Goal: Check status: Check status

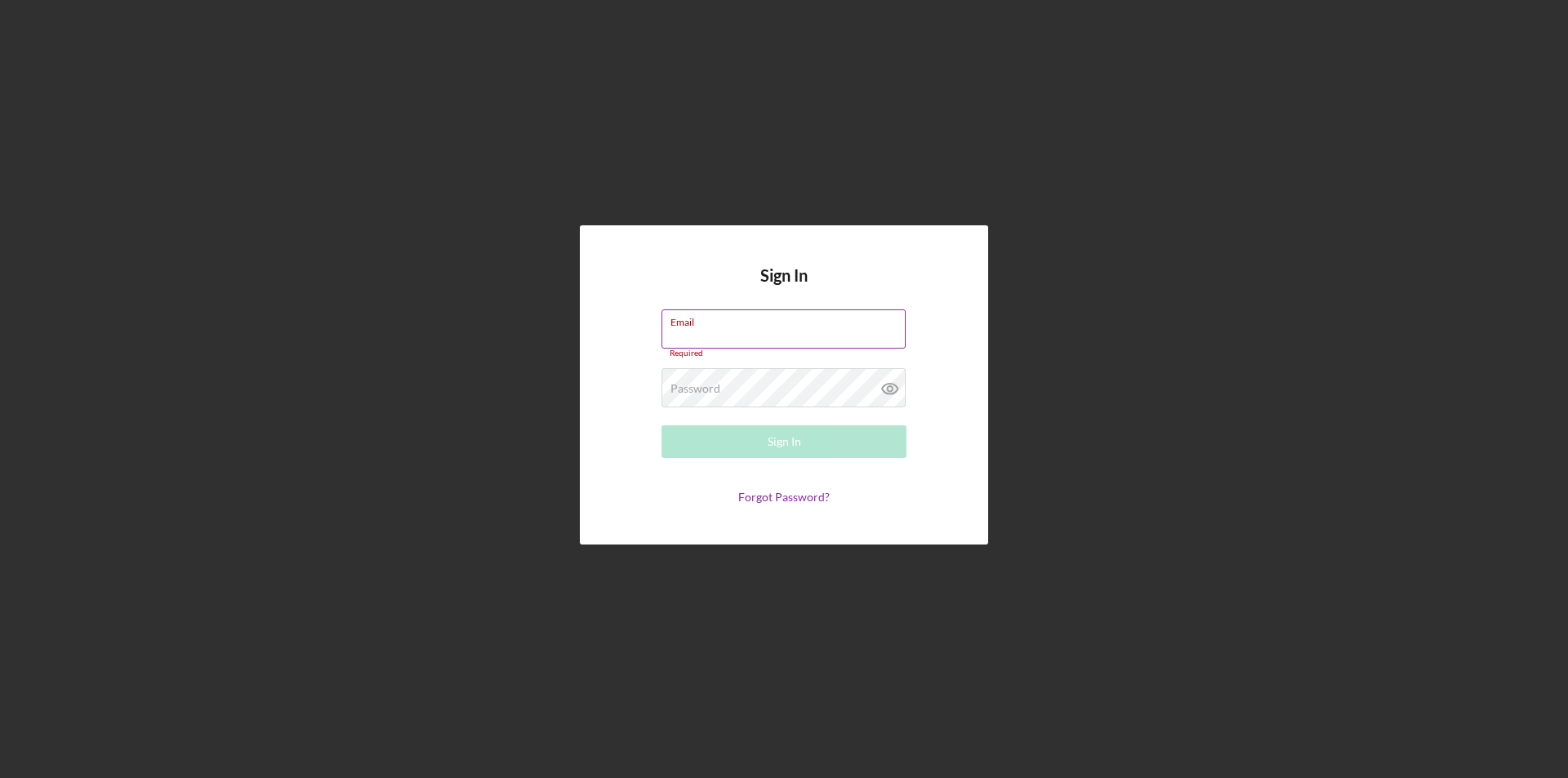
type input "[PERSON_NAME][EMAIL_ADDRESS][DOMAIN_NAME]"
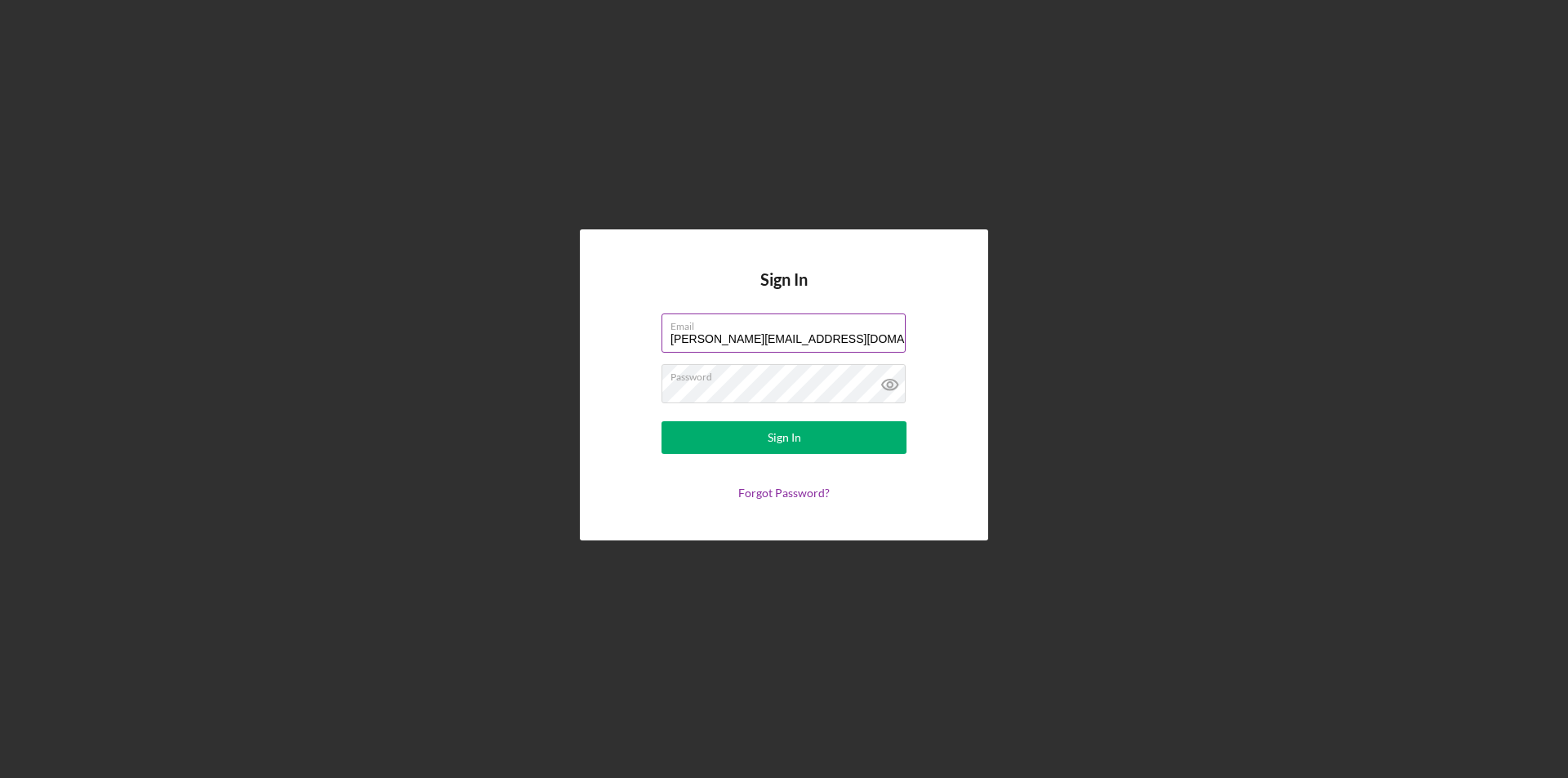
click at [661, 421] on button "Sign In" at bounding box center [784, 437] width 245 height 32
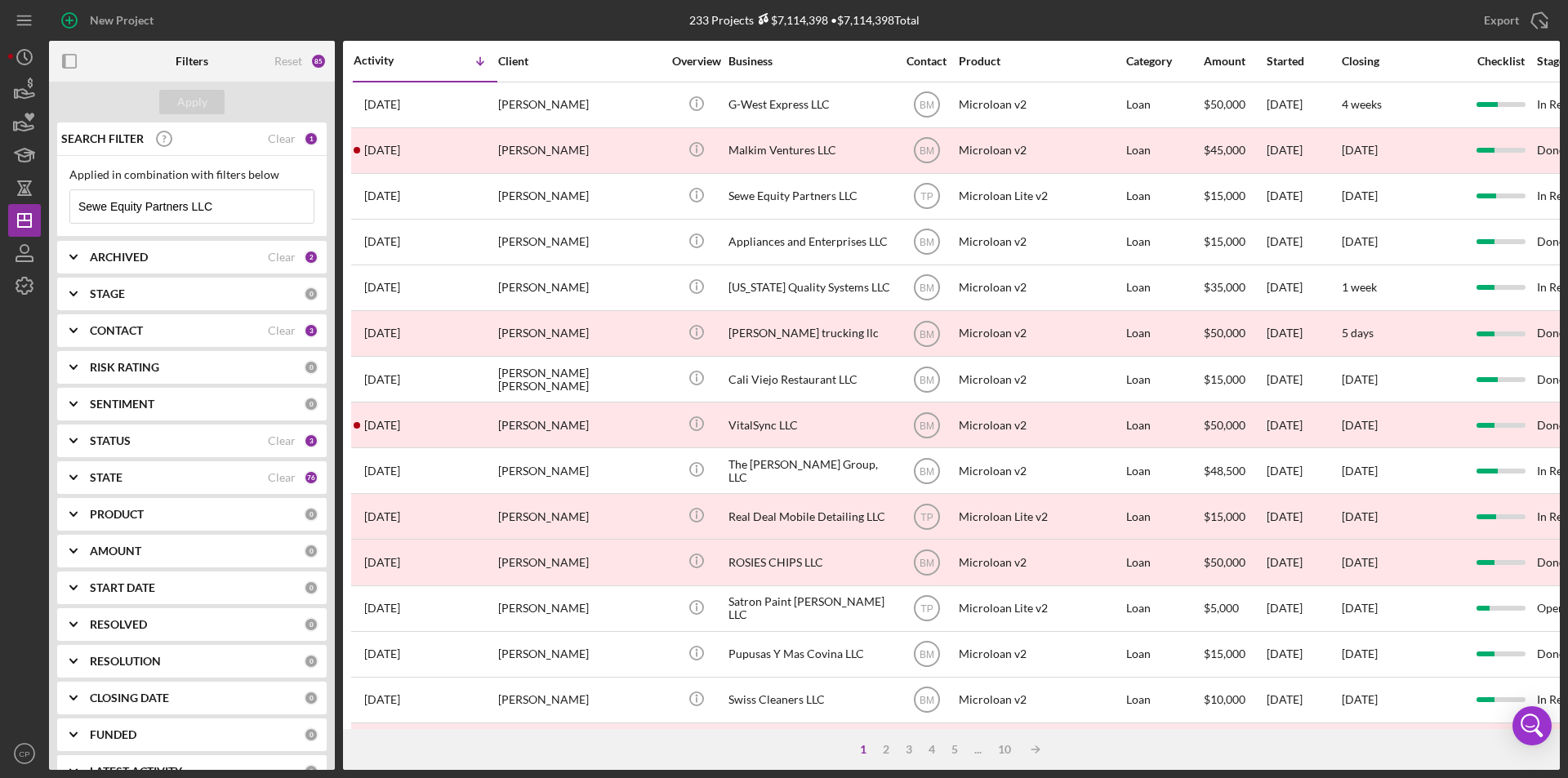
drag, startPoint x: 239, startPoint y: 201, endPoint x: 0, endPoint y: 199, distance: 239.0
click at [0, 199] on div "New Project 233 Projects $7,114,398 • $7,114,398 Total Sewe Equity Partners LLC…" at bounding box center [784, 389] width 1568 height 778
paste input "G-West Expres"
type input "G-West Express LLC"
click at [184, 99] on div "Apply" at bounding box center [192, 102] width 30 height 25
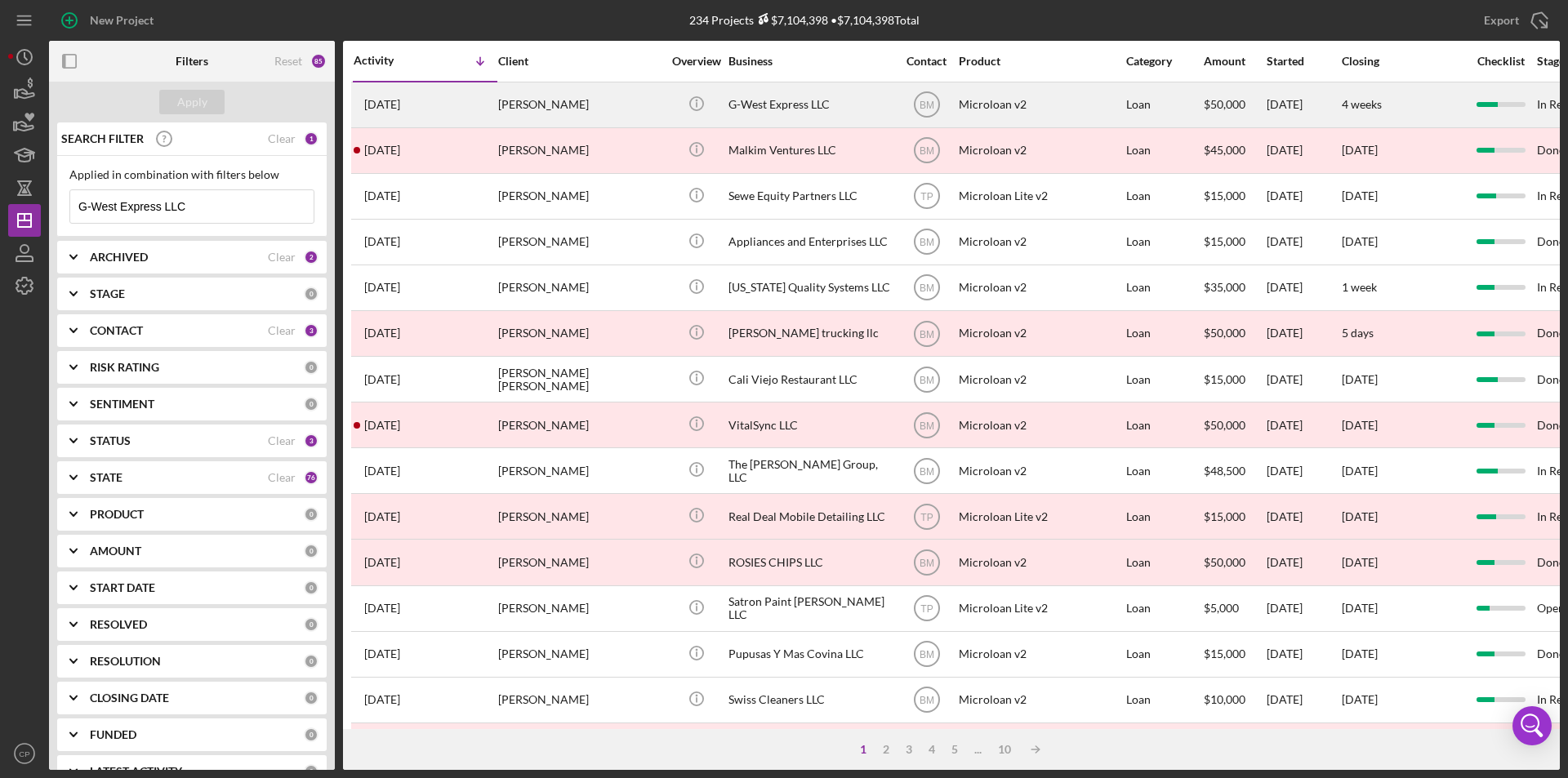
click at [795, 106] on div "G-West Express LLC" at bounding box center [810, 104] width 163 height 43
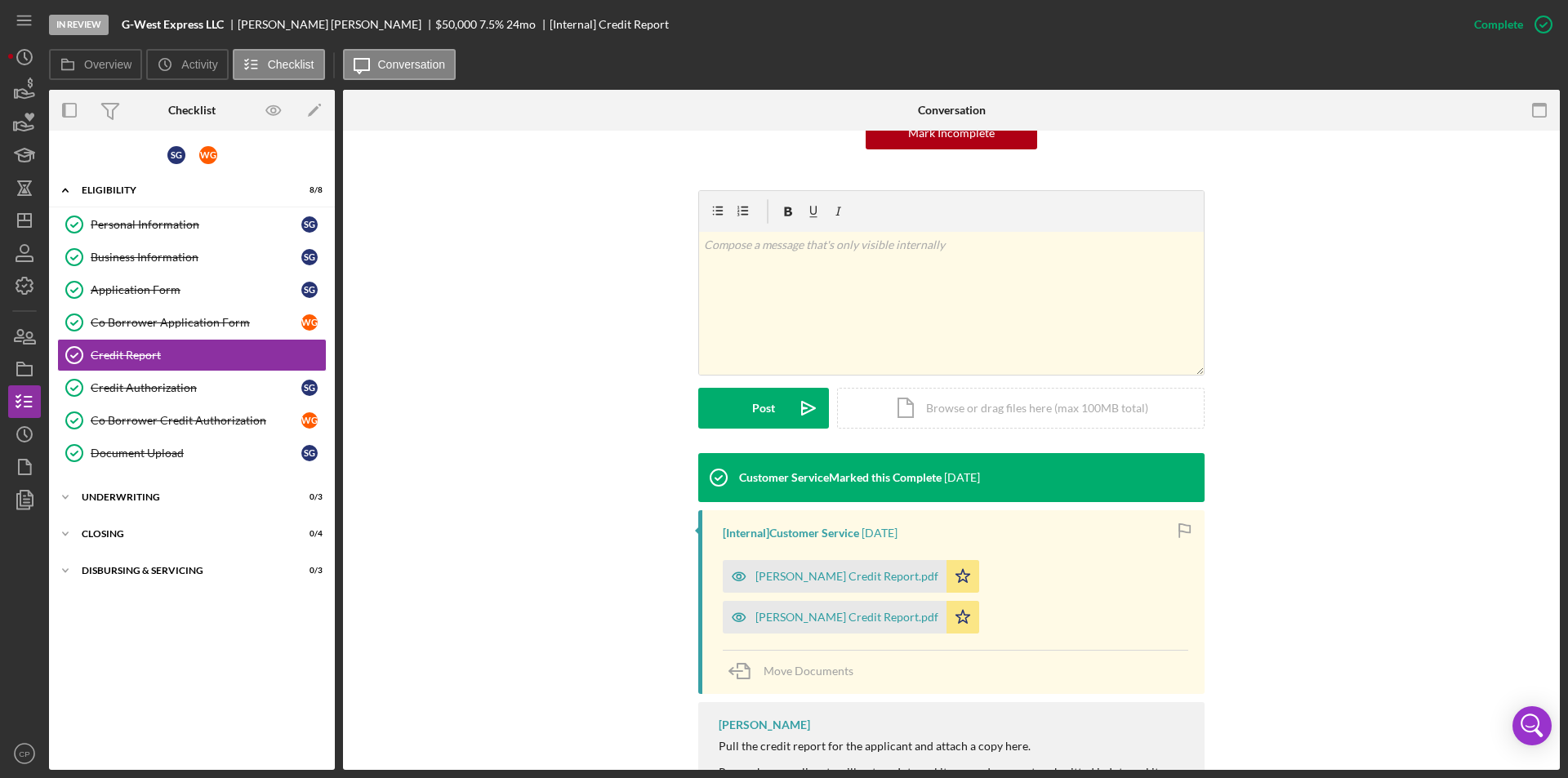
scroll to position [292, 0]
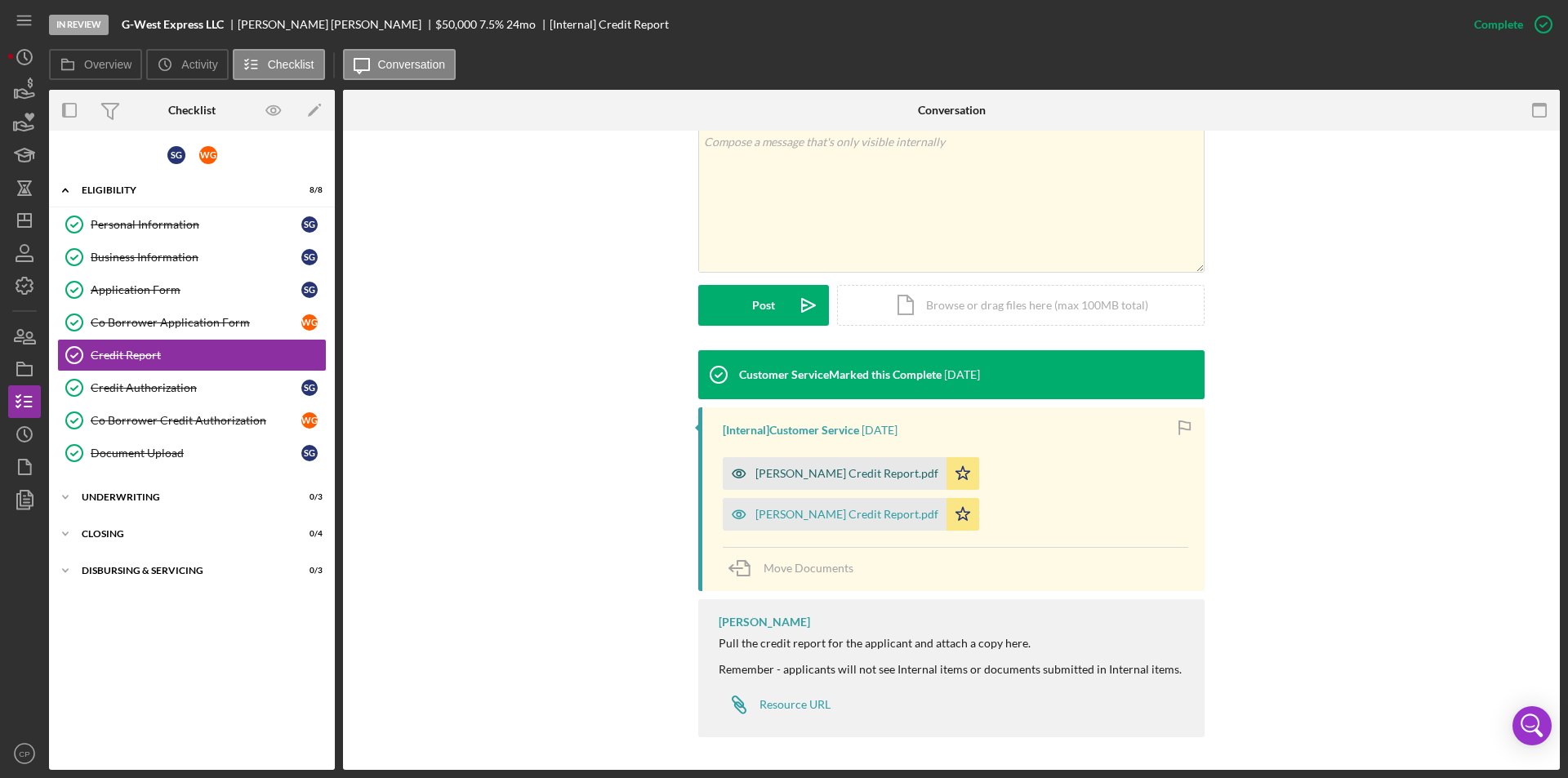
click at [824, 485] on div "[PERSON_NAME] Credit Report.pdf" at bounding box center [835, 473] width 224 height 32
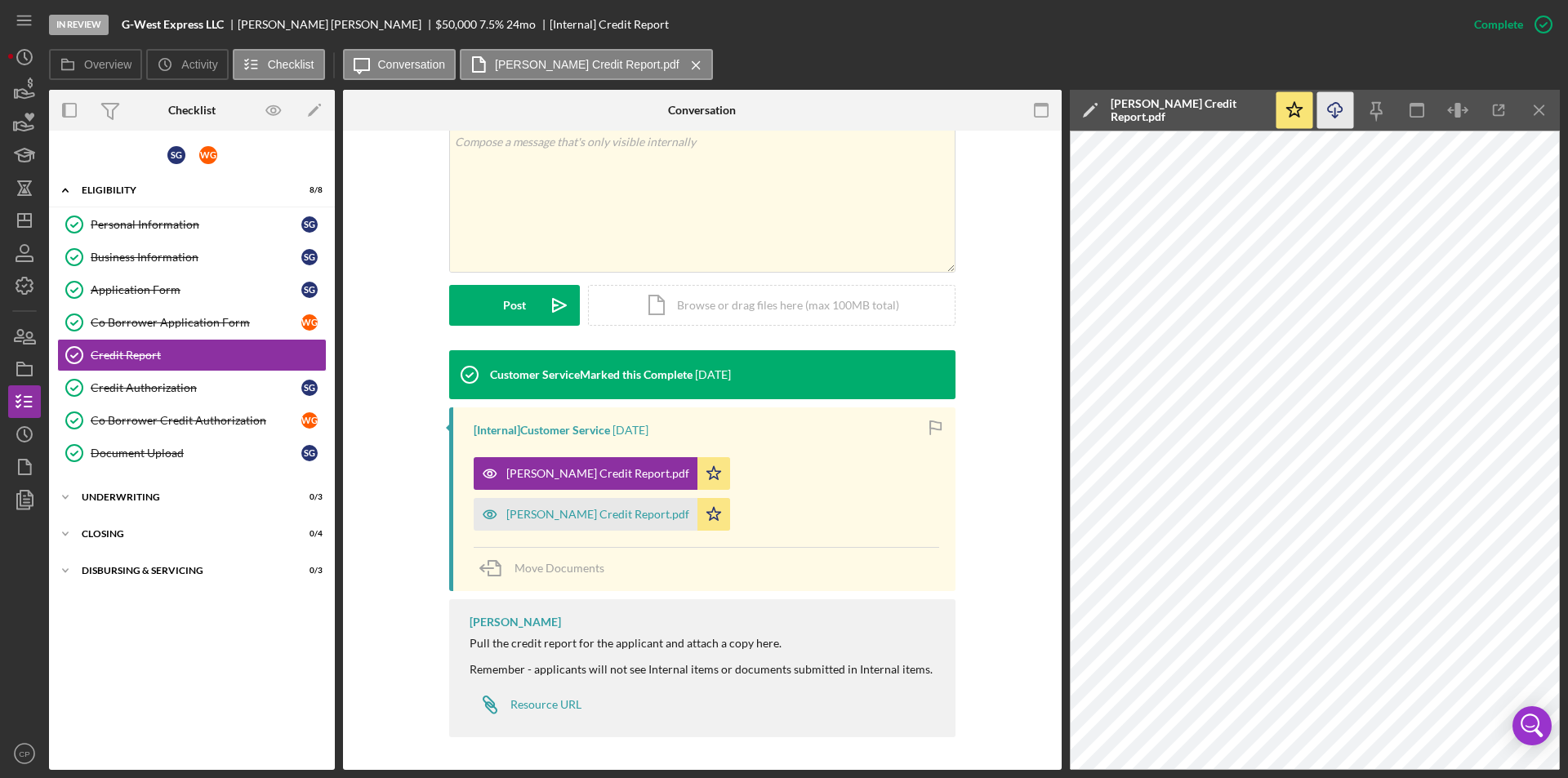
click at [1342, 112] on icon "Icon/Download" at bounding box center [1335, 111] width 37 height 37
click at [574, 514] on div "[PERSON_NAME] Credit Report.pdf" at bounding box center [597, 514] width 183 height 13
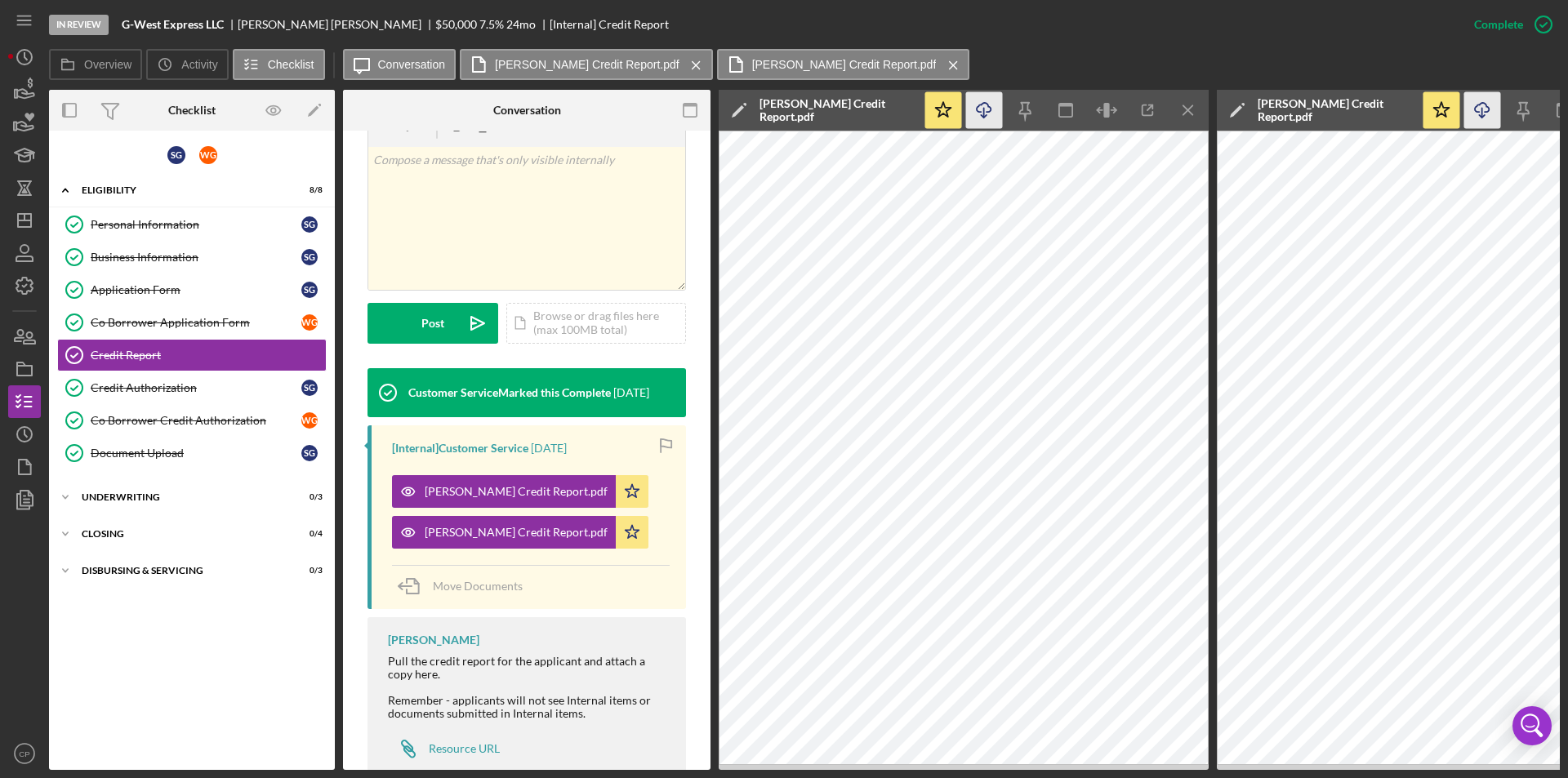
click at [987, 112] on icon "button" at bounding box center [984, 107] width 14 height 9
click at [153, 384] on div "Credit Authorization" at bounding box center [196, 387] width 211 height 13
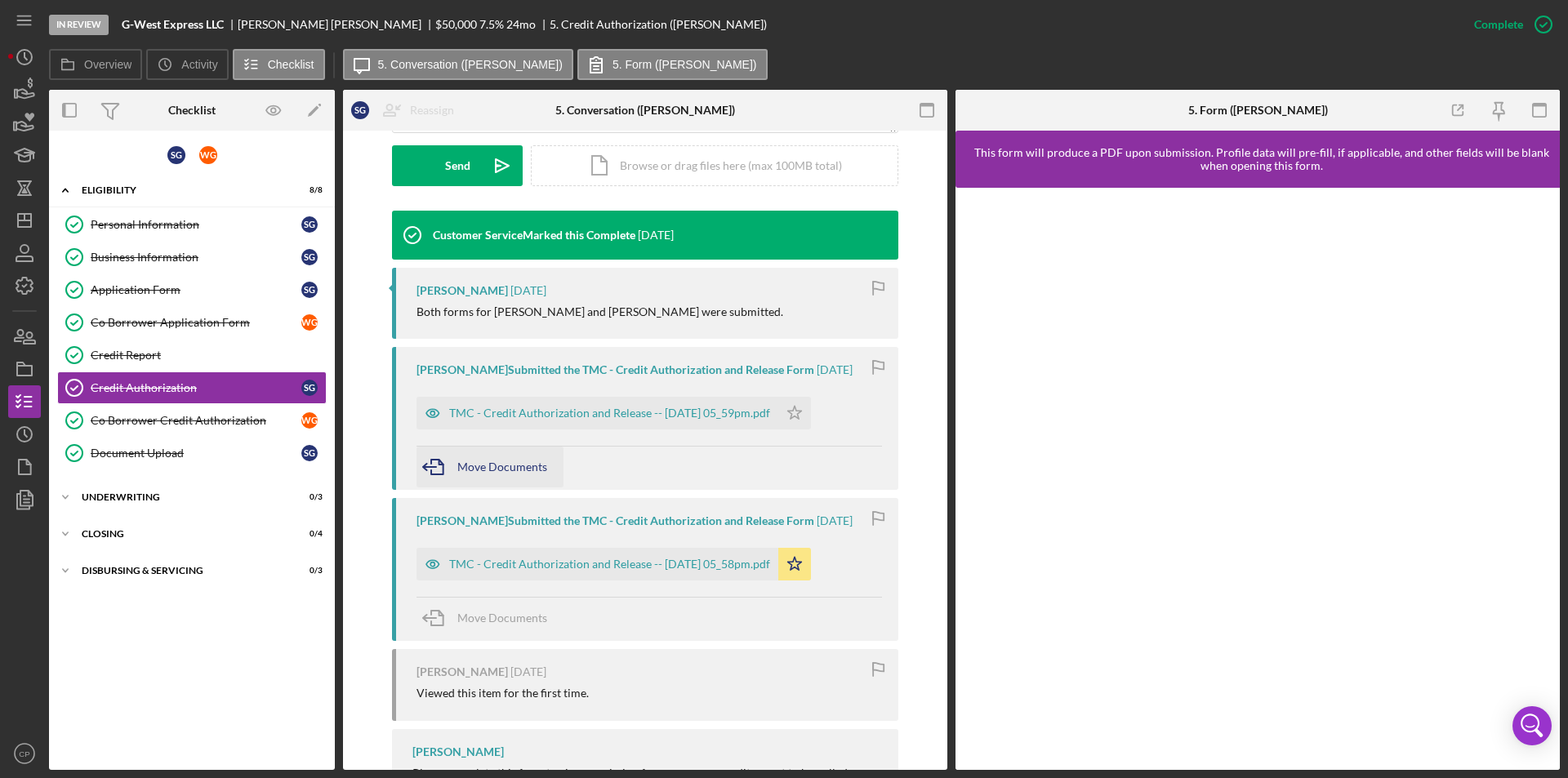
scroll to position [490, 0]
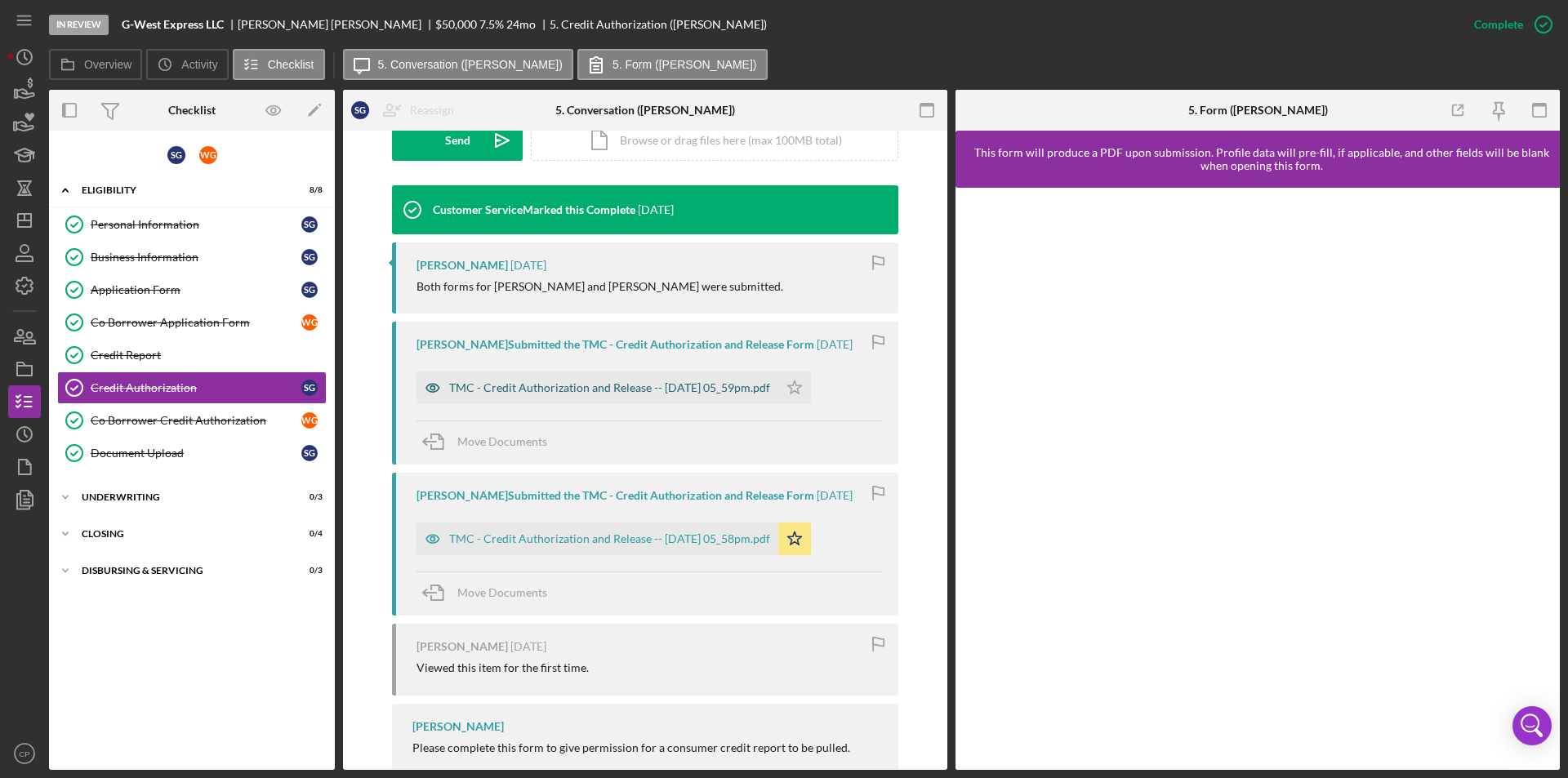
click at [583, 378] on div "TMC - Credit Authorization and Release -- [DATE] 05_59pm.pdf" at bounding box center [597, 387] width 362 height 32
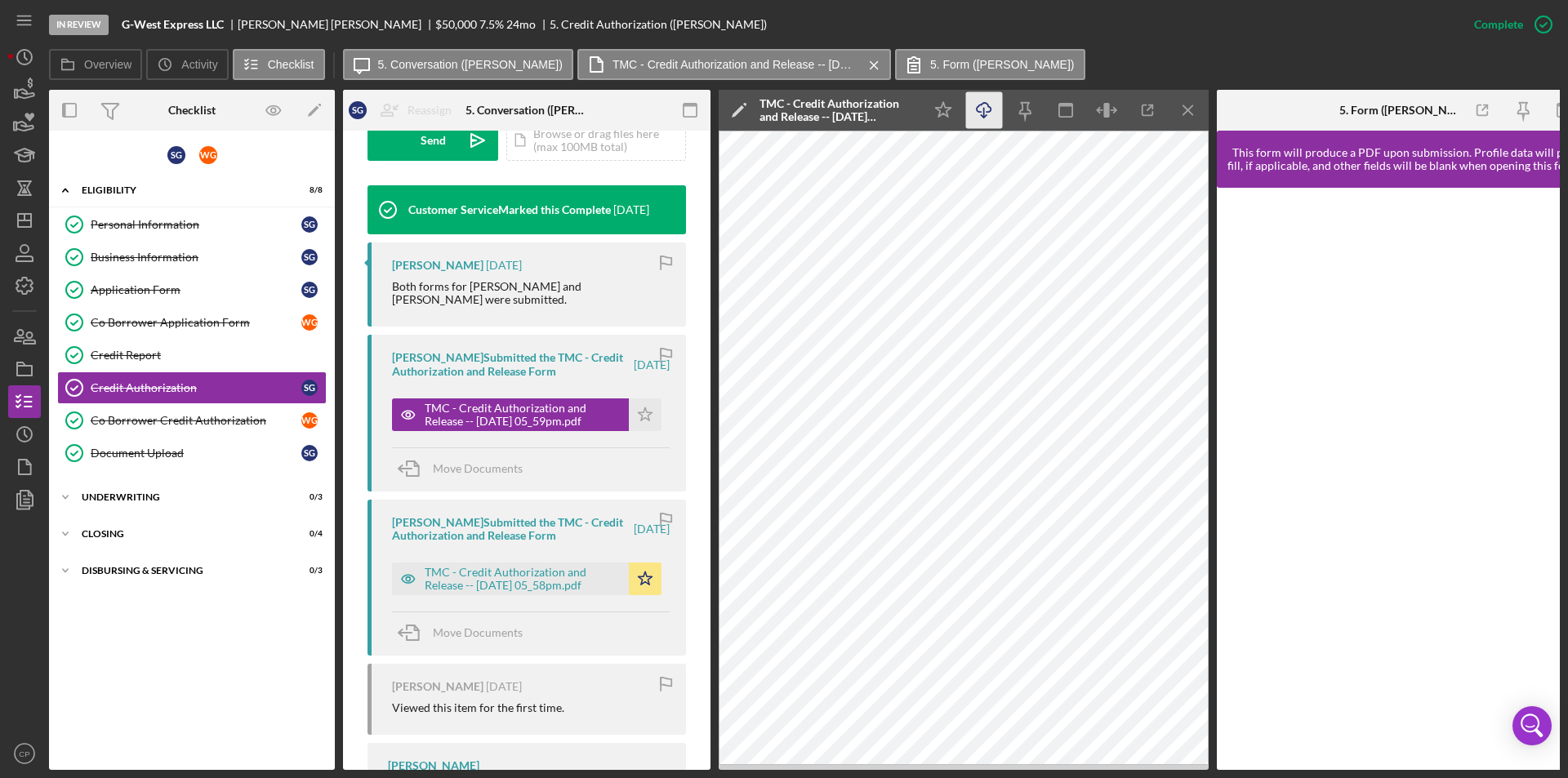
click at [976, 123] on icon "Icon/Download" at bounding box center [985, 111] width 37 height 37
click at [517, 579] on div "TMC - Credit Authorization and Release -- [DATE] 05_58pm.pdf" at bounding box center [522, 579] width 196 height 26
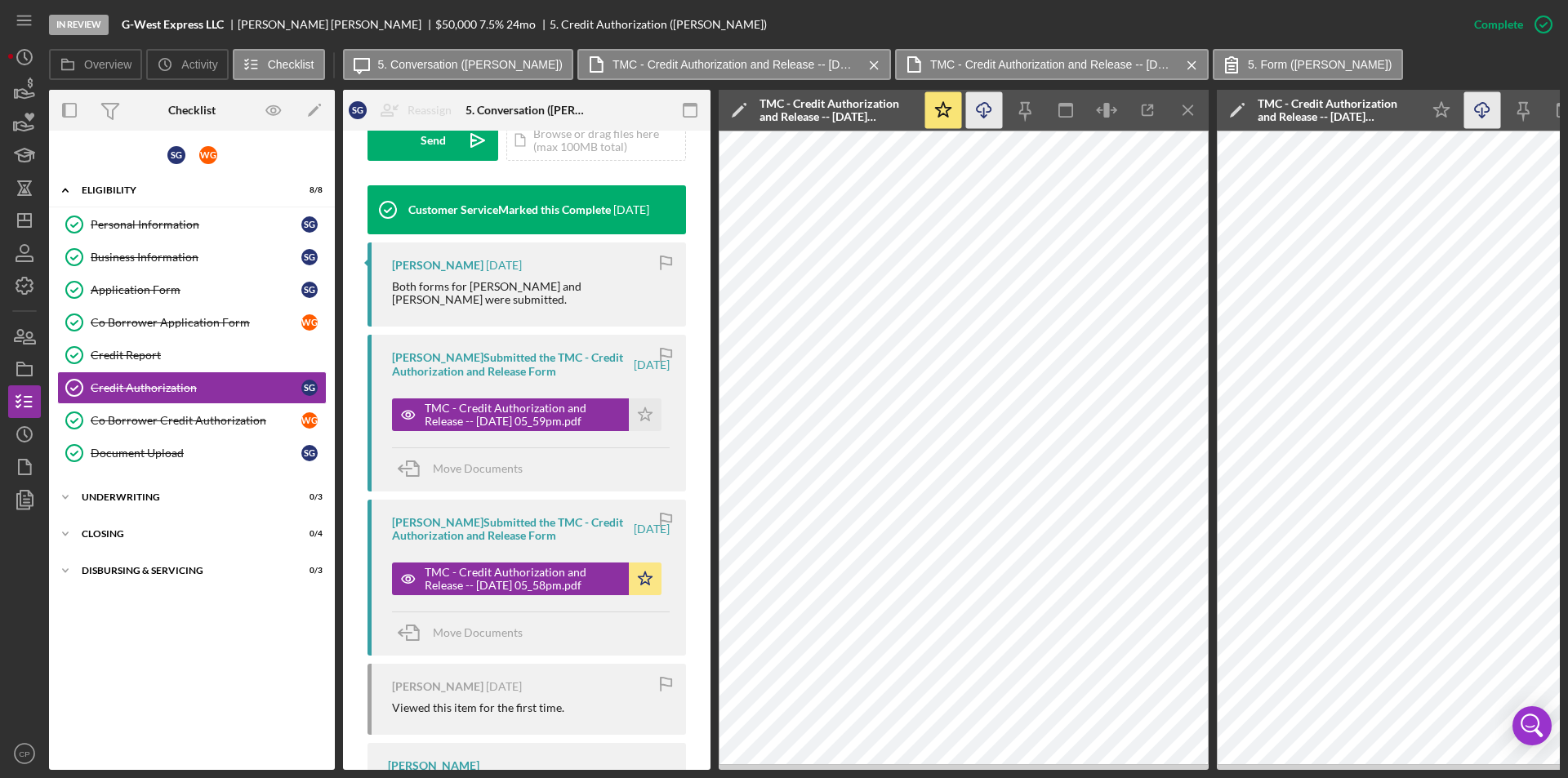
click at [986, 115] on polyline "button" at bounding box center [983, 116] width 6 height 3
click at [145, 417] on div "Co Borrower Credit Authorization" at bounding box center [196, 420] width 211 height 13
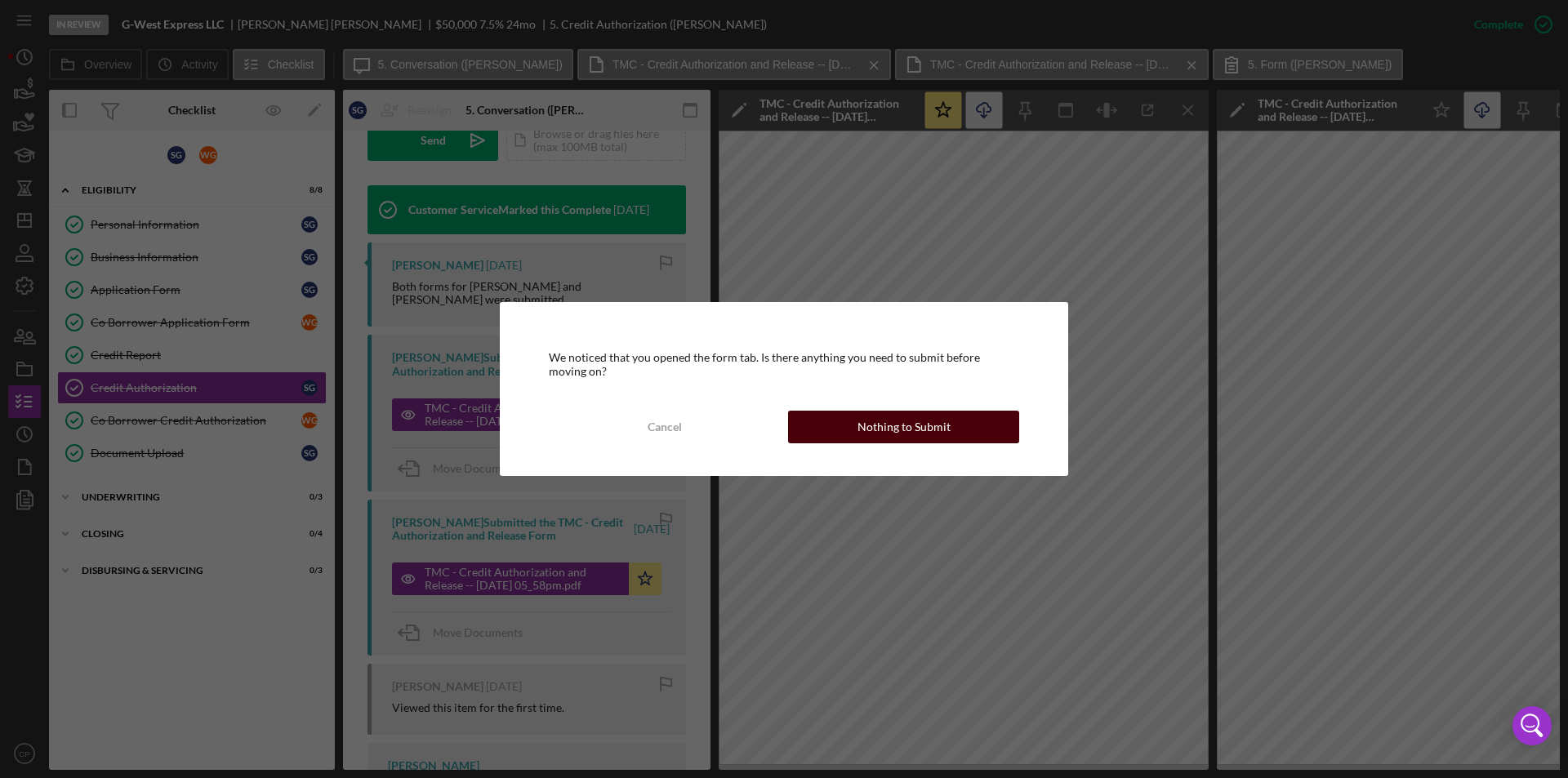
click at [884, 425] on div "Nothing to Submit" at bounding box center [904, 427] width 93 height 32
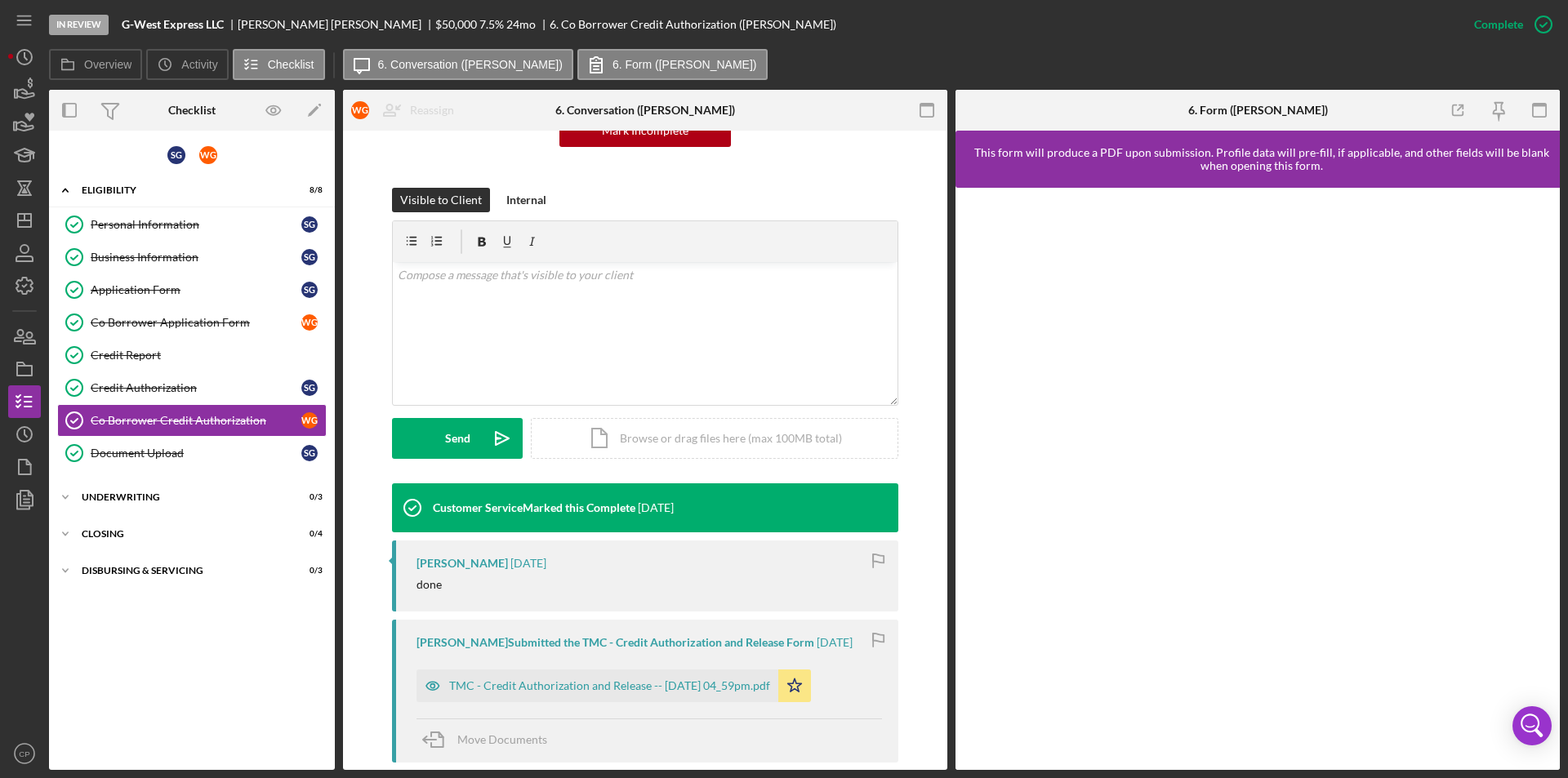
scroll to position [245, 0]
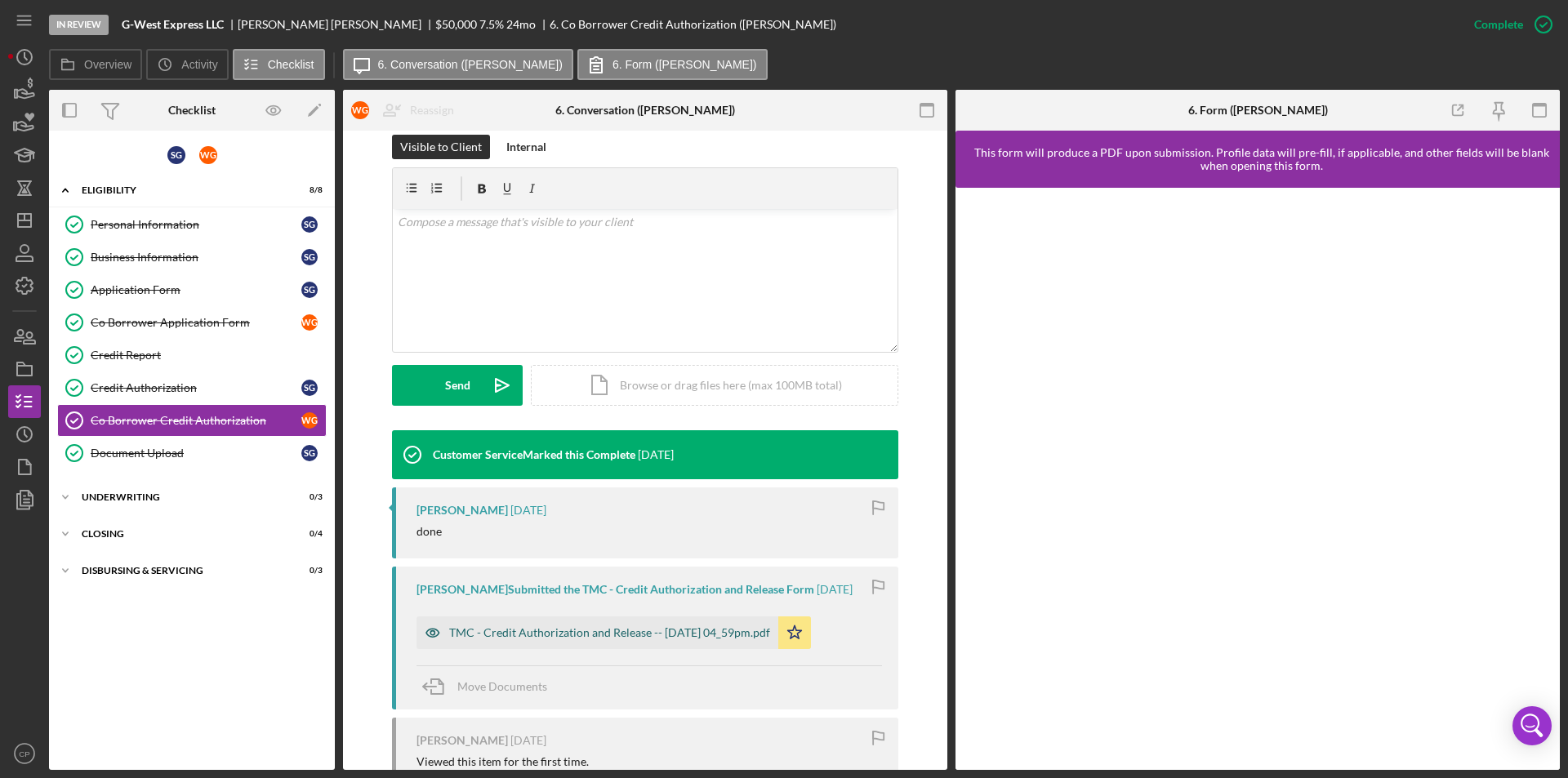
click at [625, 629] on div "TMC - Credit Authorization and Release -- [DATE] 04_59pm.pdf" at bounding box center [609, 632] width 321 height 13
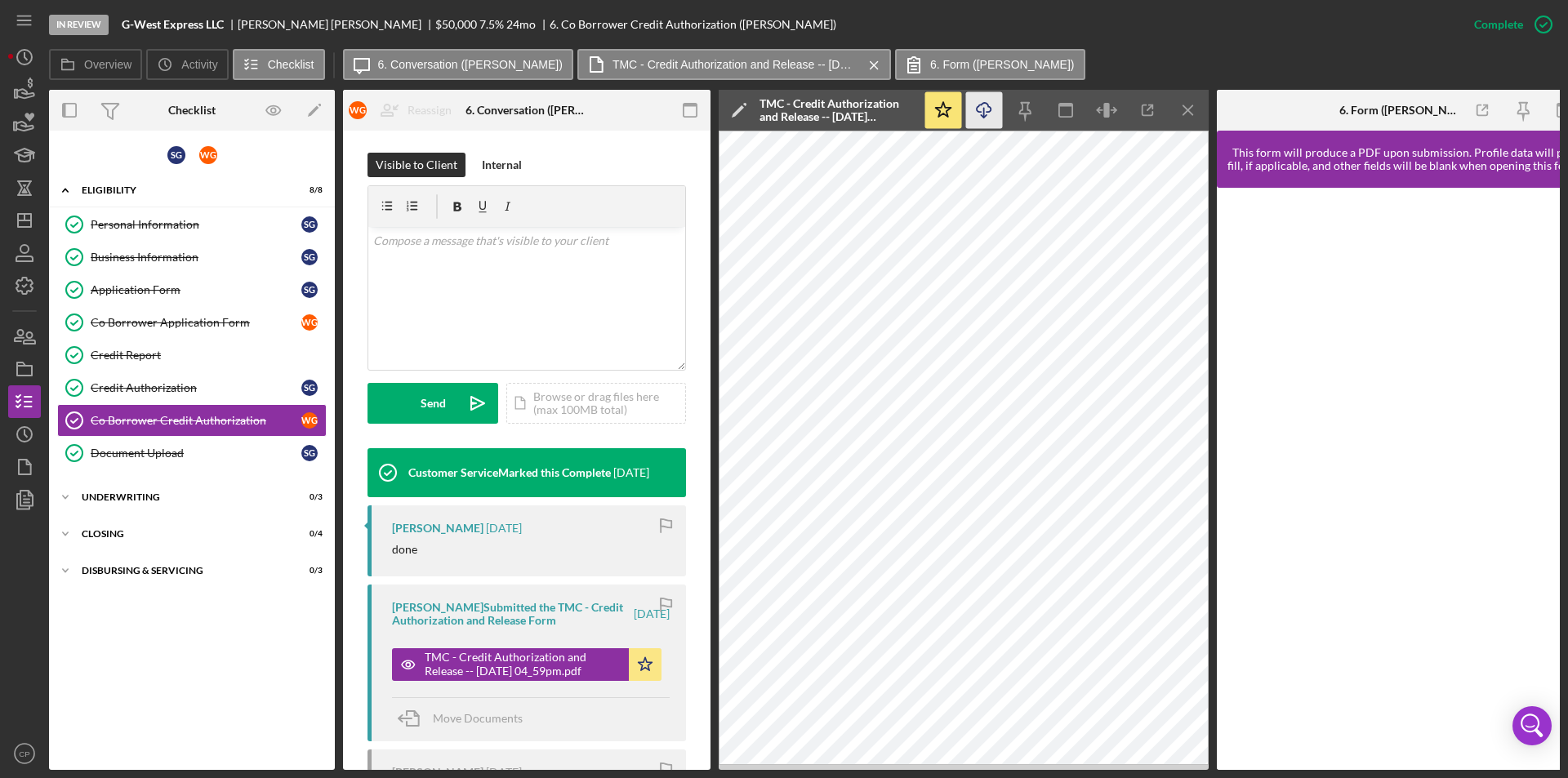
click at [987, 110] on icon "Icon/Download" at bounding box center [985, 111] width 37 height 37
click at [119, 450] on div "Document Upload" at bounding box center [196, 452] width 211 height 13
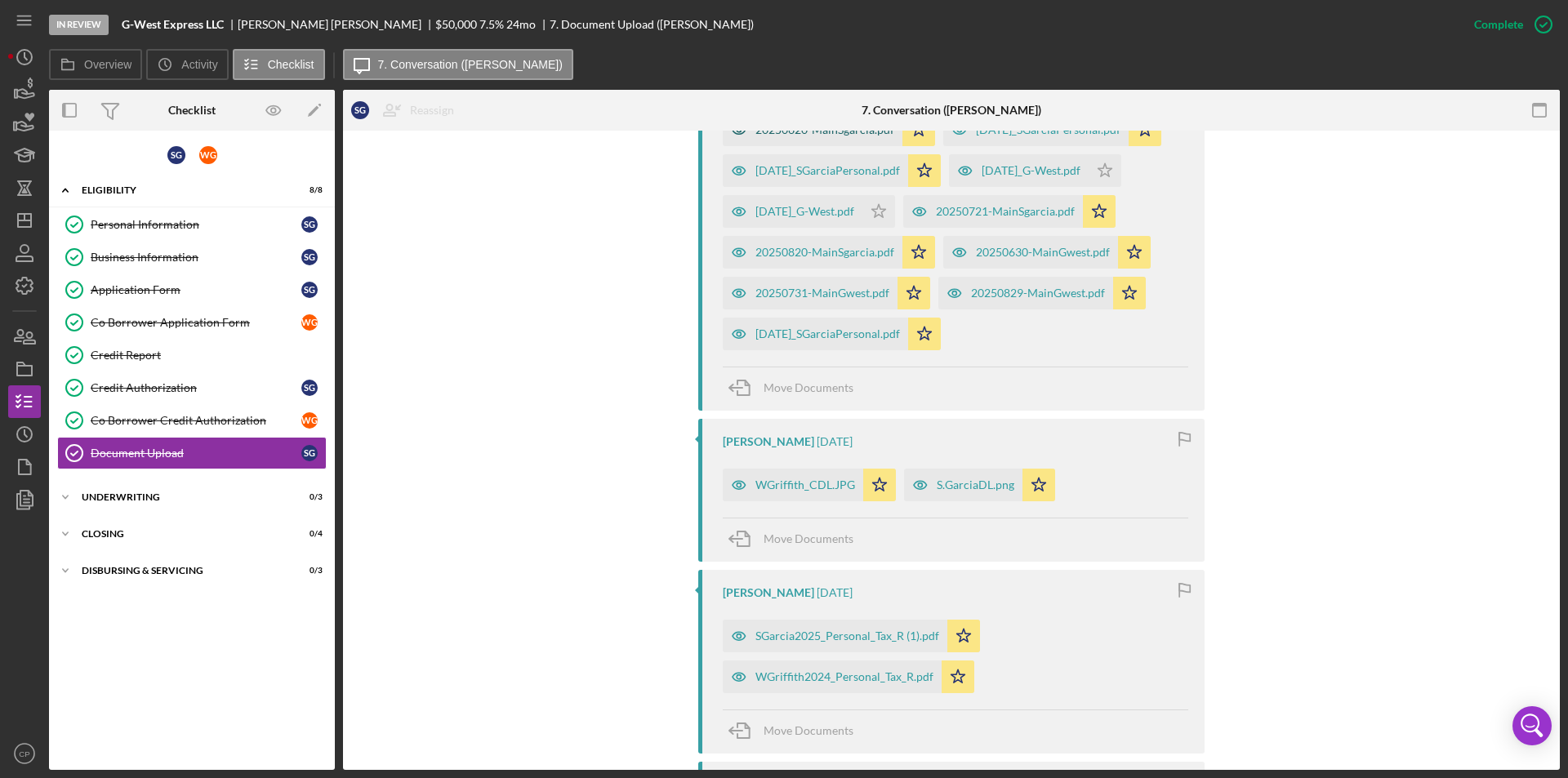
scroll to position [898, 0]
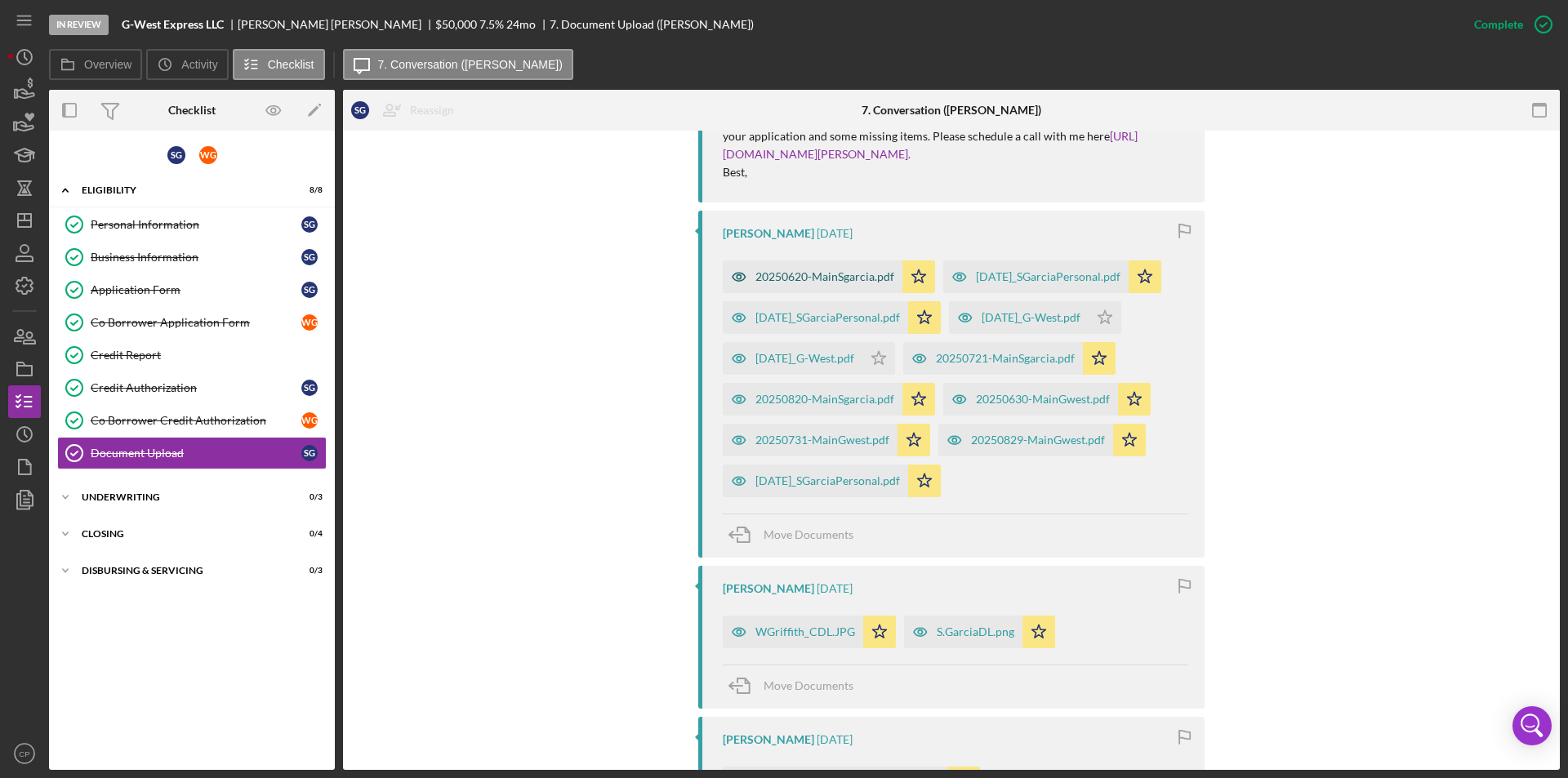
click at [815, 270] on div "20250620-MainSgarcia.pdf" at bounding box center [825, 277] width 139 height 13
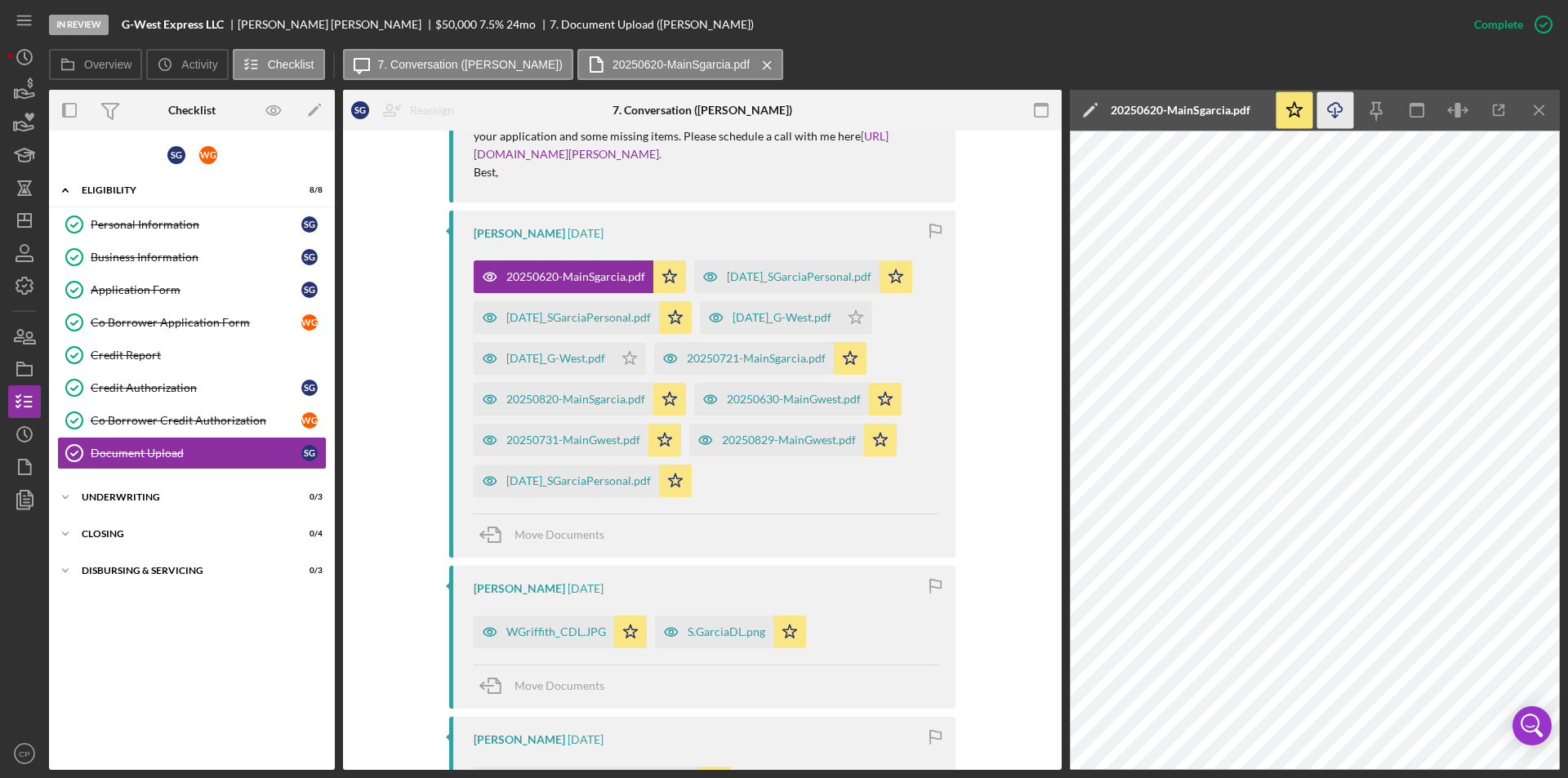
click at [1336, 111] on icon "Icon/Download" at bounding box center [1335, 111] width 37 height 37
click at [726, 284] on div "[DATE]_SGarciaPersonal.pdf" at bounding box center [798, 277] width 145 height 13
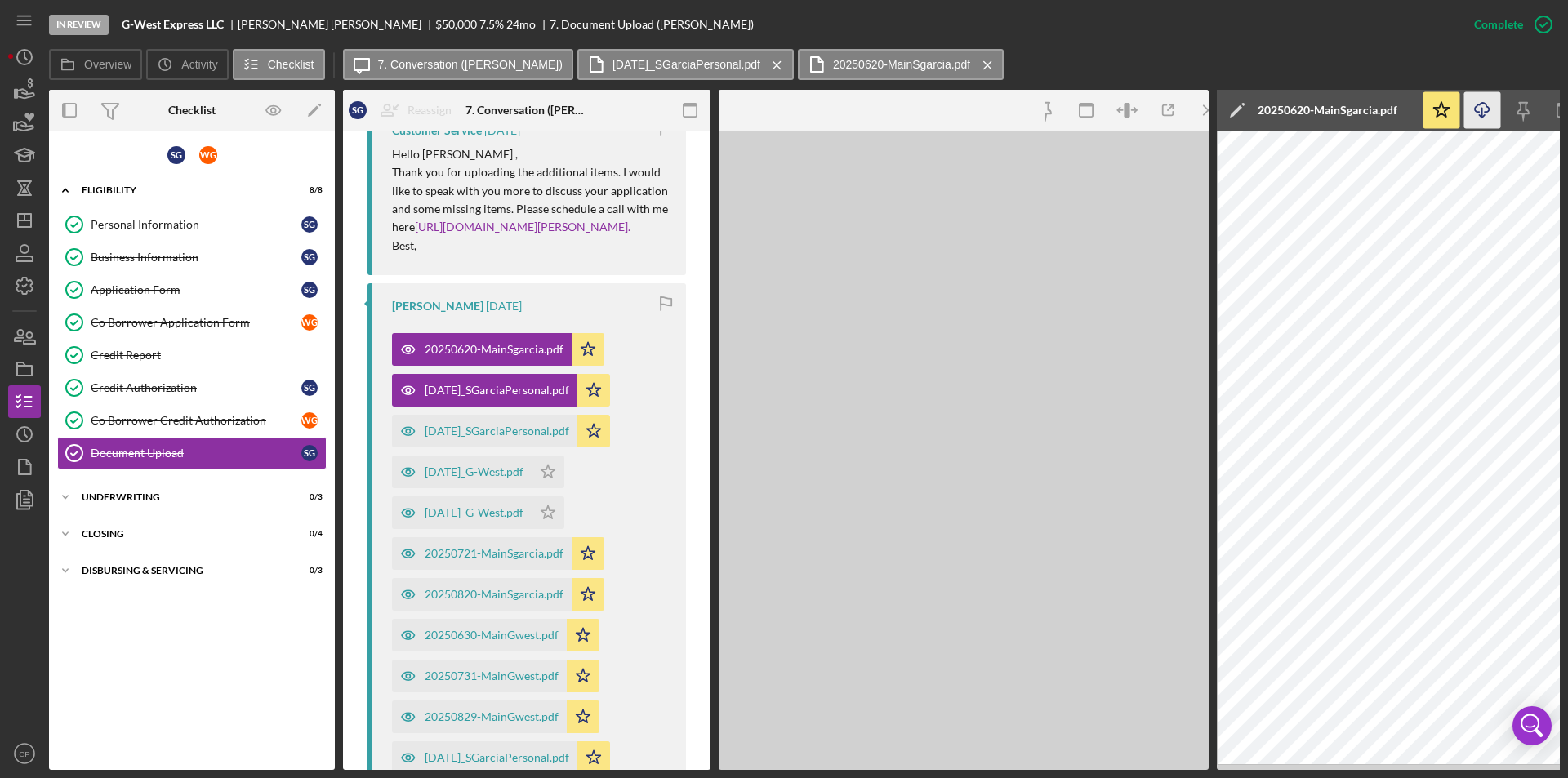
scroll to position [953, 0]
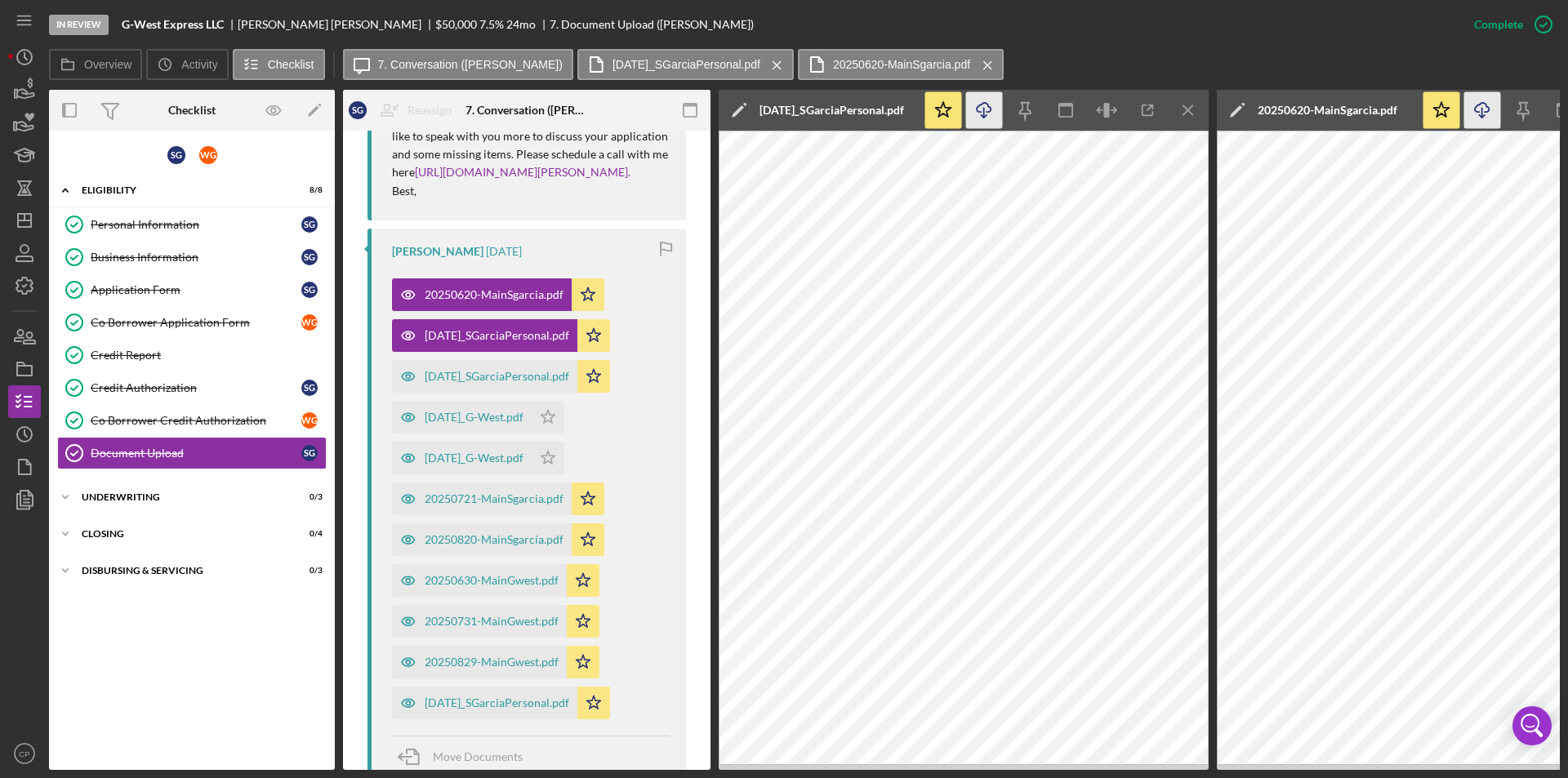
click at [979, 113] on icon "Icon/Download" at bounding box center [985, 111] width 37 height 37
click at [450, 383] on div "[DATE]_SGarciaPersonal.pdf" at bounding box center [496, 376] width 145 height 13
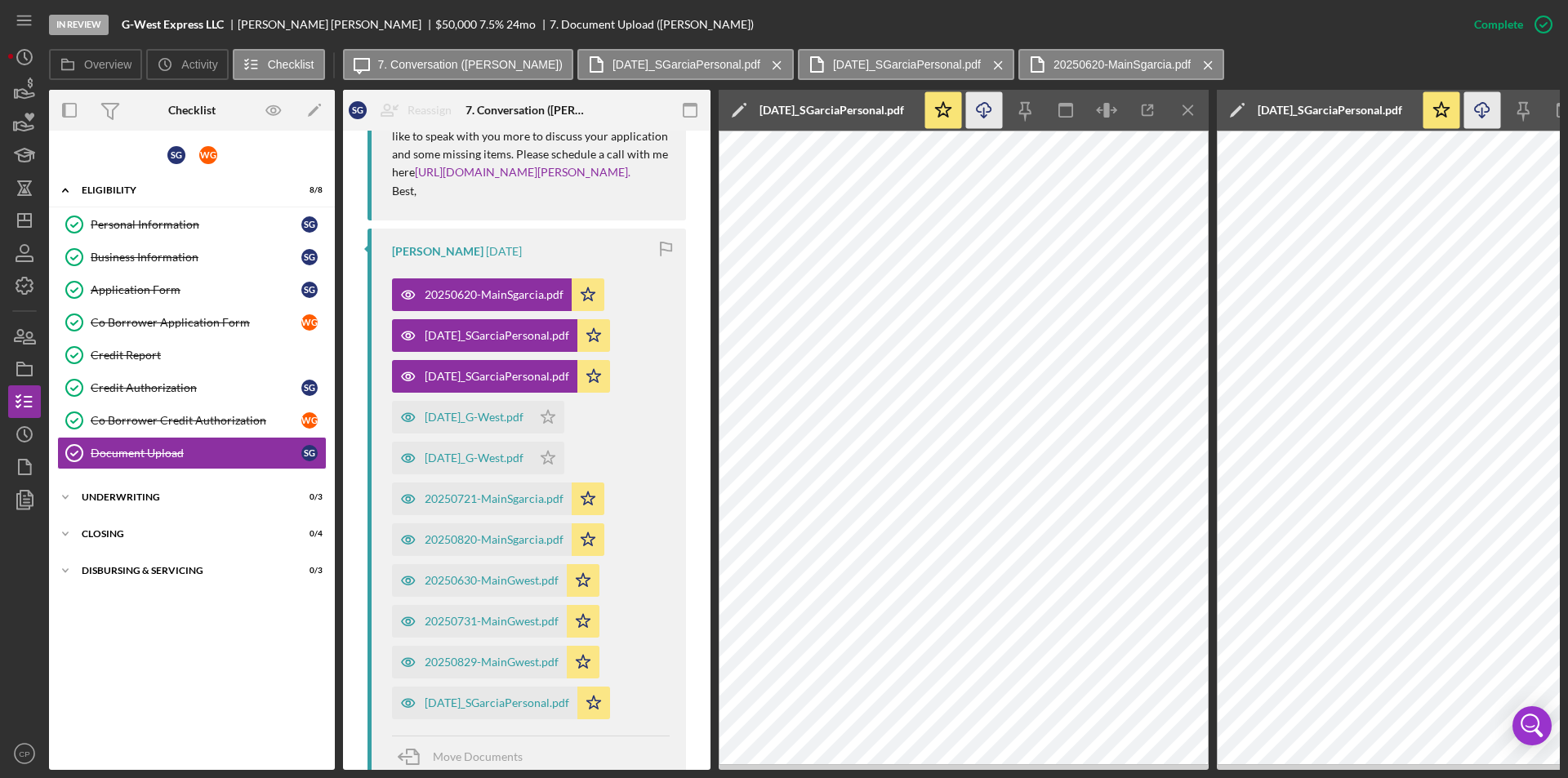
click at [981, 111] on icon "Icon/Download" at bounding box center [985, 111] width 37 height 37
click at [470, 423] on div "[DATE]_G-West.pdf" at bounding box center [473, 417] width 98 height 13
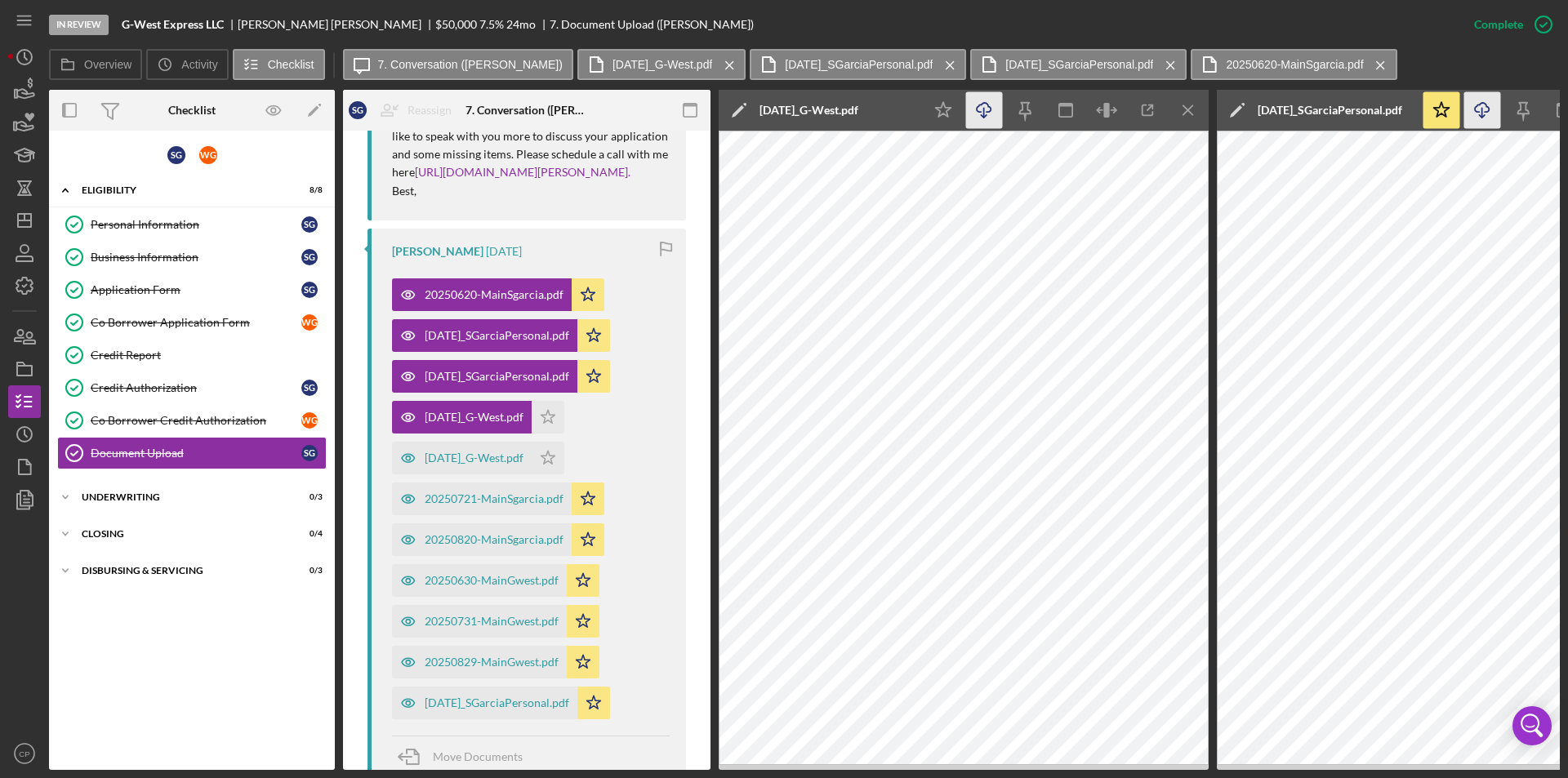
click at [980, 106] on icon "Icon/Download" at bounding box center [985, 111] width 37 height 37
click at [475, 465] on div "[DATE]_G-West.pdf" at bounding box center [473, 457] width 98 height 13
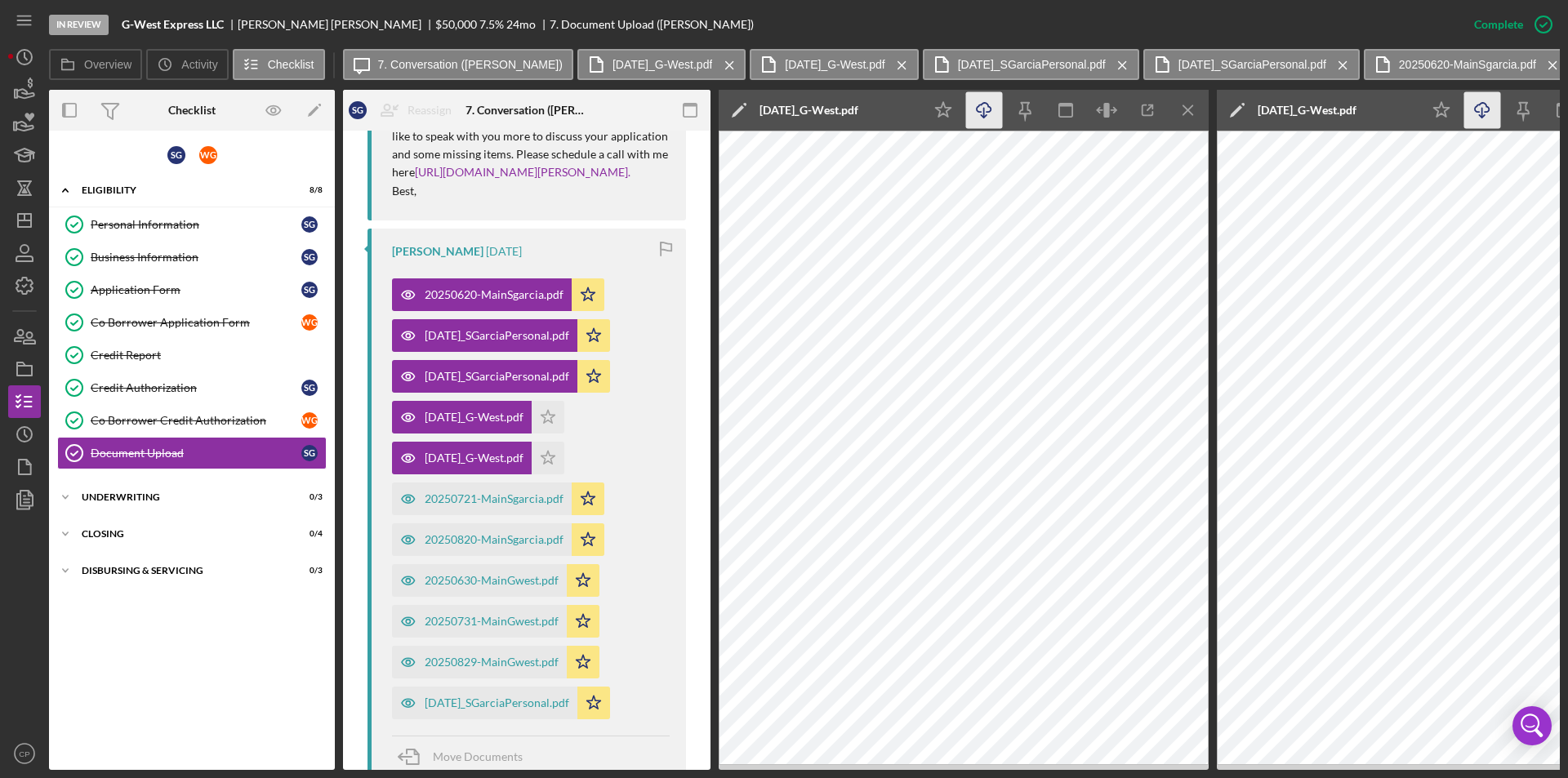
click at [979, 113] on icon "Icon/Download" at bounding box center [985, 111] width 37 height 37
click at [473, 505] on div "20250721-MainSgarcia.pdf" at bounding box center [494, 499] width 139 height 13
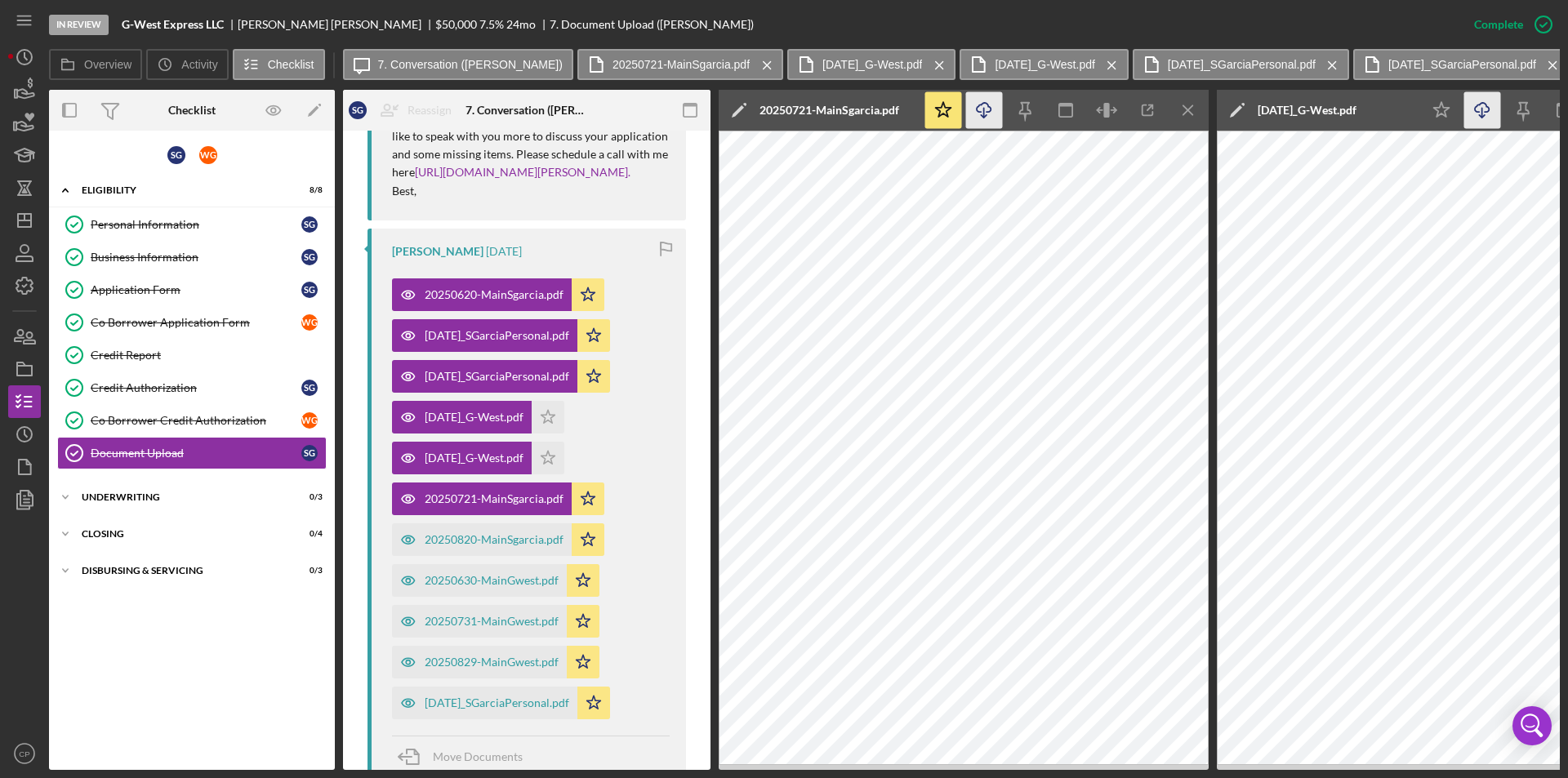
click at [979, 121] on icon "Icon/Download" at bounding box center [985, 111] width 37 height 37
click at [473, 546] on div "20250820-MainSgarcia.pdf" at bounding box center [494, 539] width 139 height 13
click at [979, 99] on icon "Icon/Download" at bounding box center [985, 111] width 37 height 37
click at [432, 587] on div "20250630-MainGwest.pdf" at bounding box center [491, 580] width 134 height 13
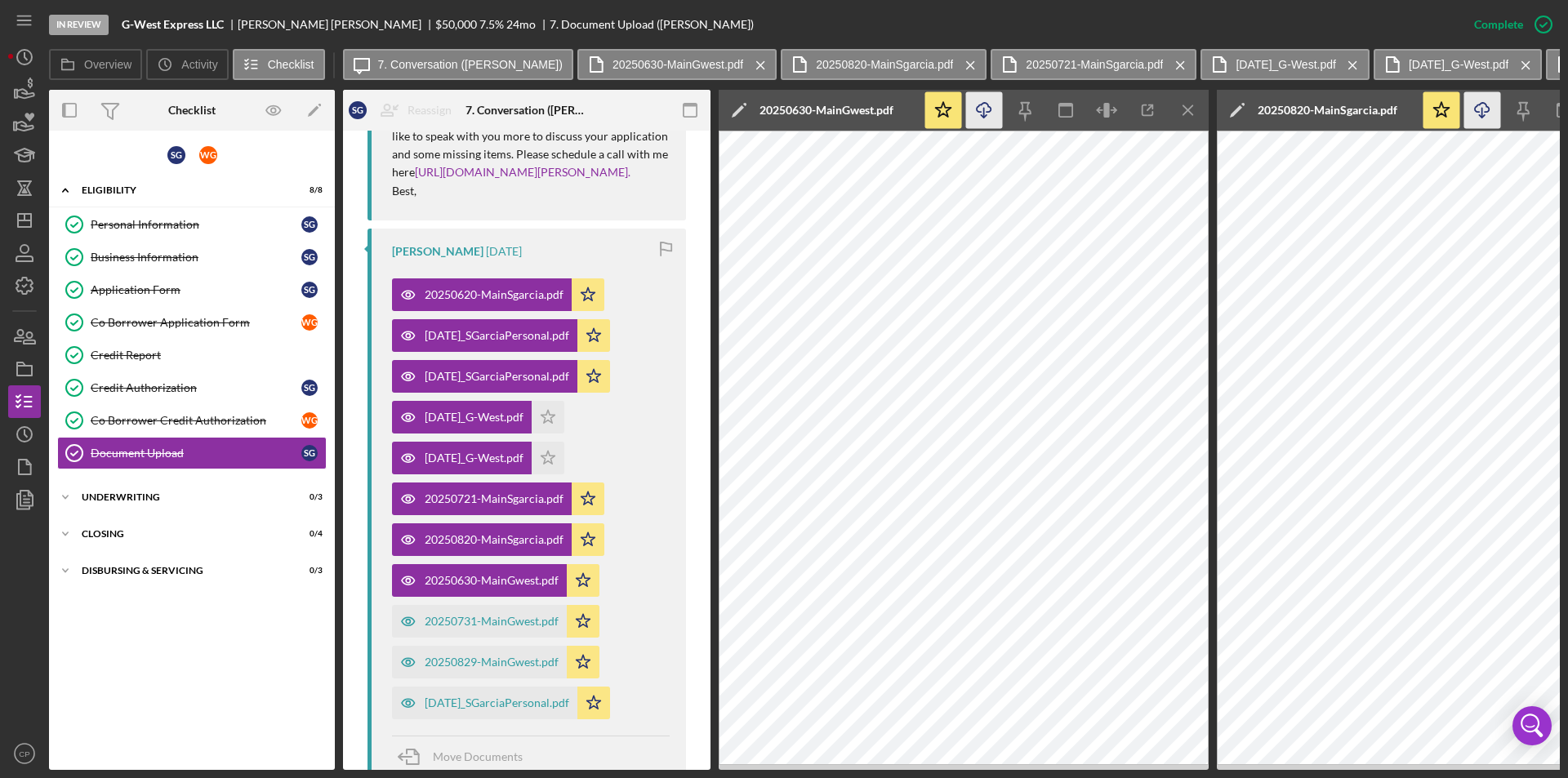
click at [992, 114] on icon "Icon/Download" at bounding box center [985, 111] width 37 height 37
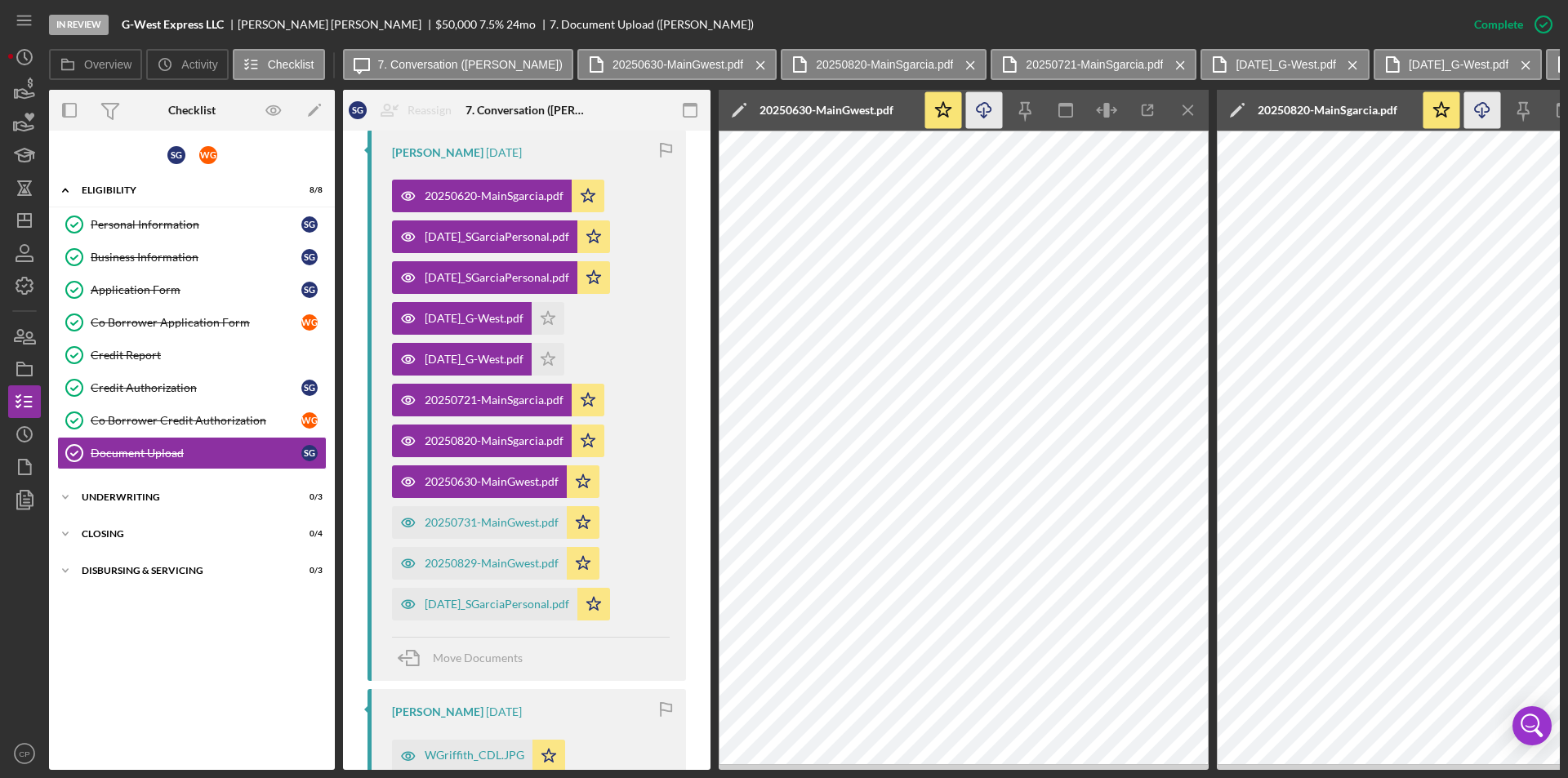
scroll to position [1116, 0]
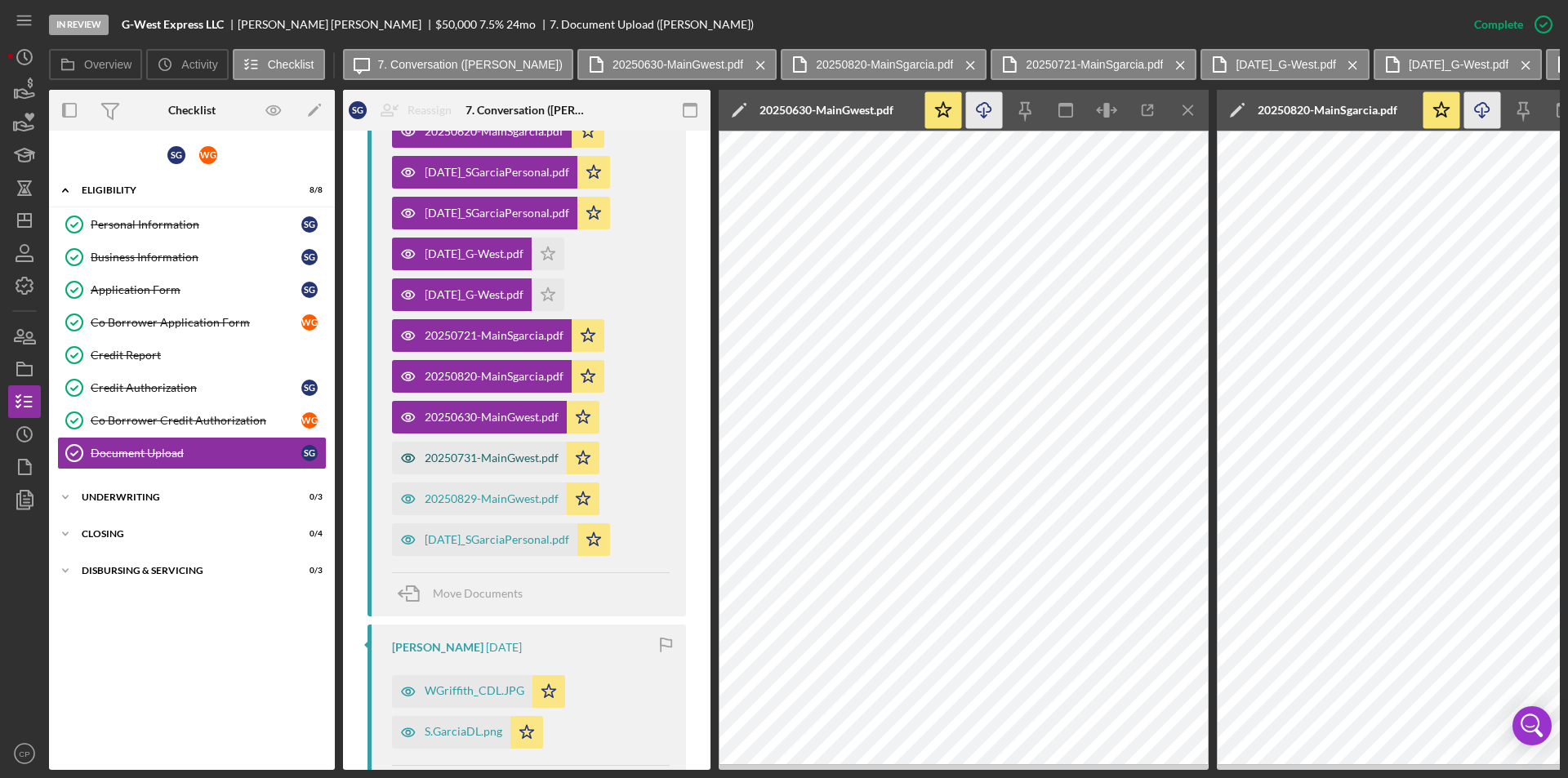
click at [462, 474] on div "20250731-MainGwest.pdf" at bounding box center [479, 457] width 175 height 32
click at [980, 112] on icon "button" at bounding box center [984, 107] width 14 height 9
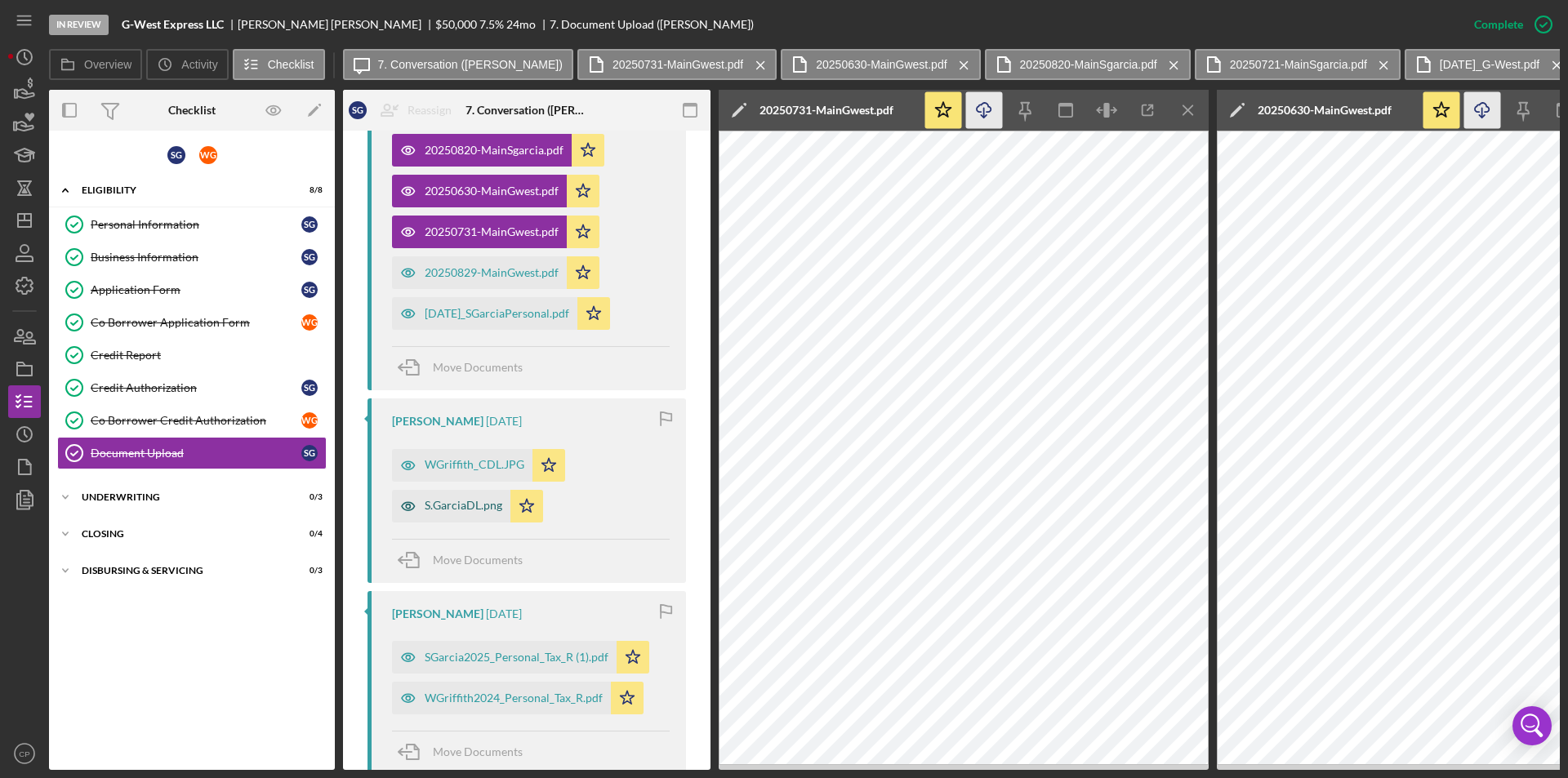
scroll to position [1361, 0]
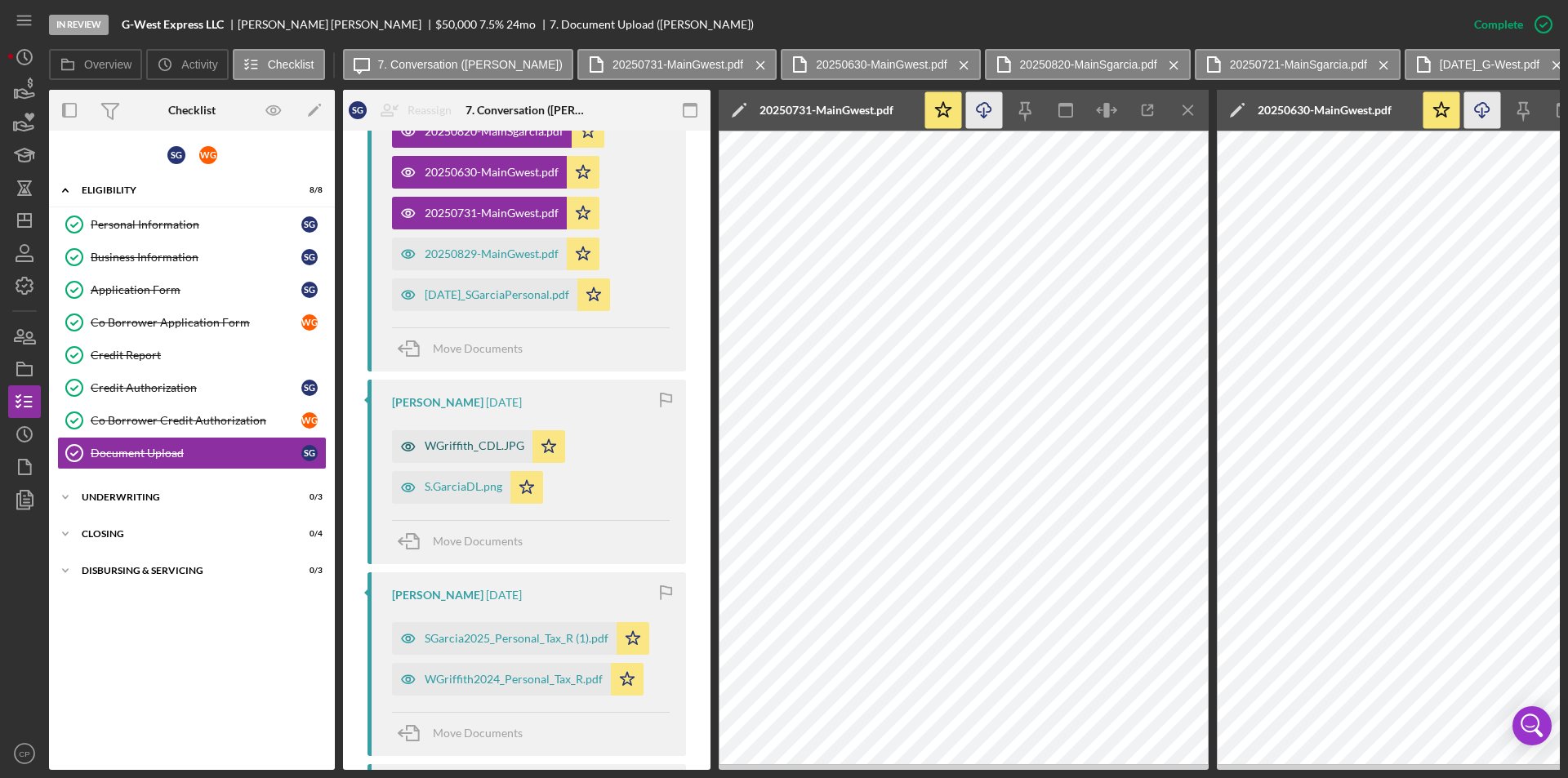
click at [455, 455] on div "WGriffith_CDL.JPG" at bounding box center [462, 446] width 141 height 32
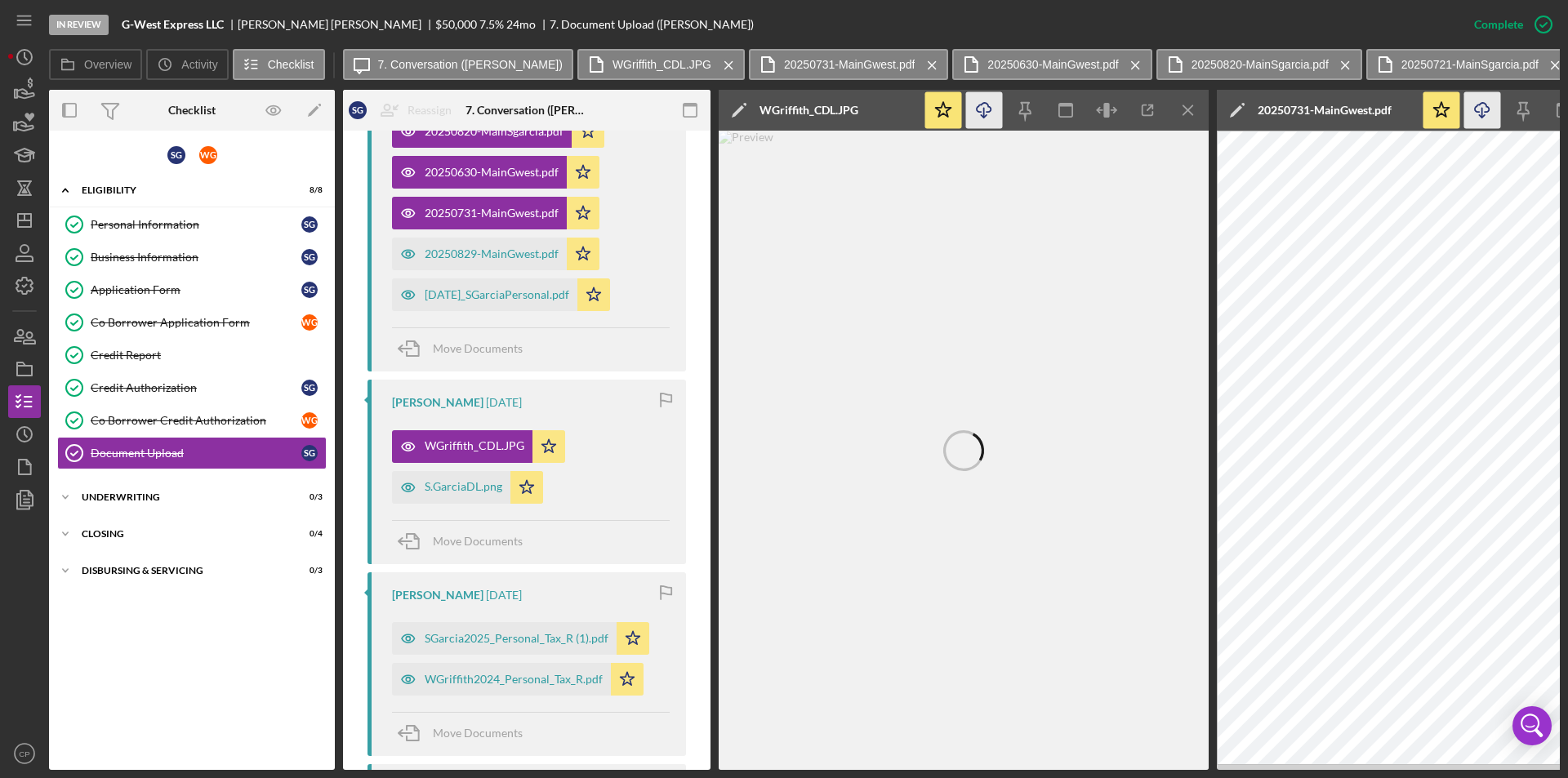
click at [989, 112] on icon "button" at bounding box center [984, 107] width 14 height 9
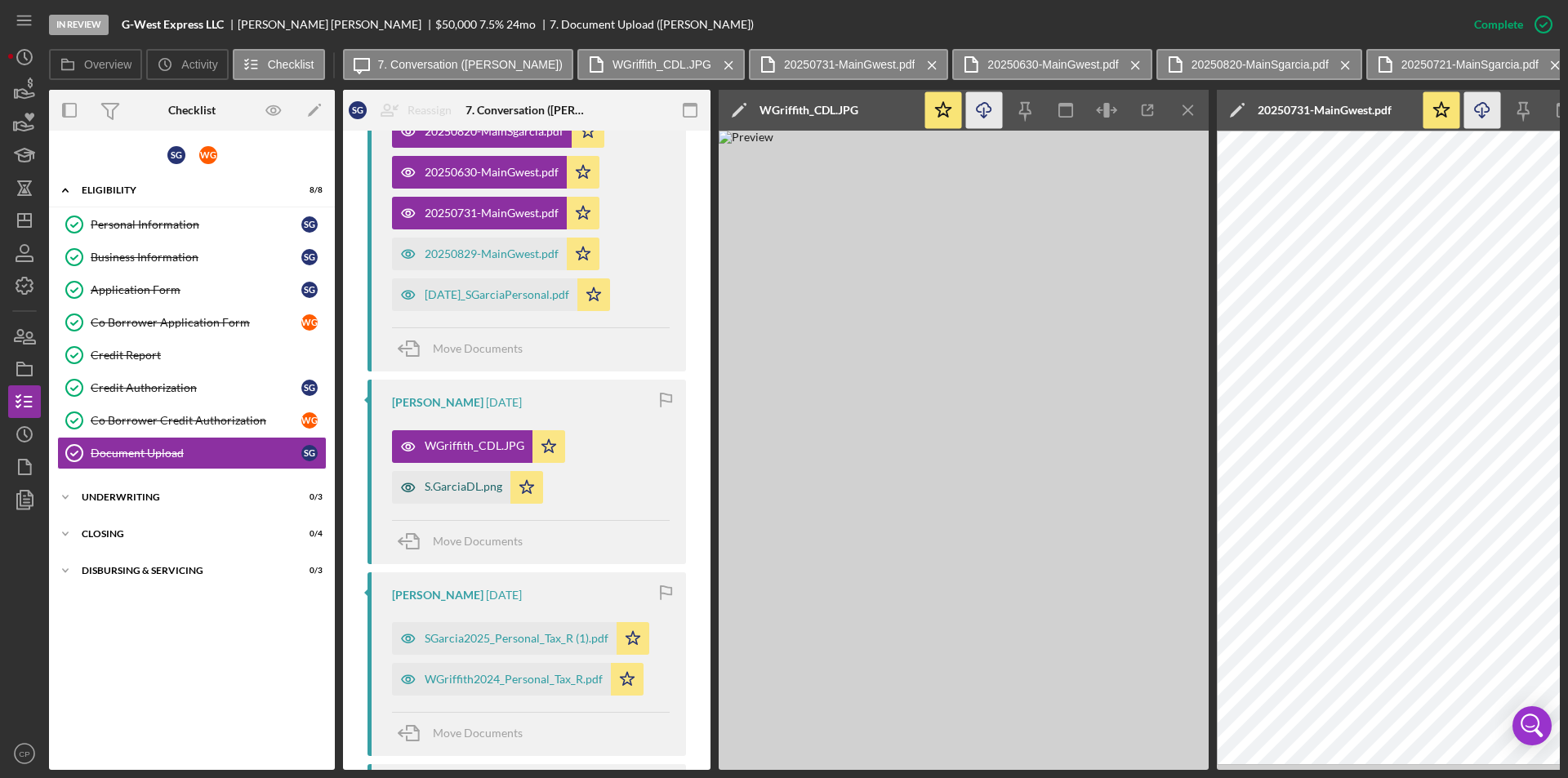
click at [449, 493] on div "S.GarciaDL.png" at bounding box center [463, 486] width 77 height 13
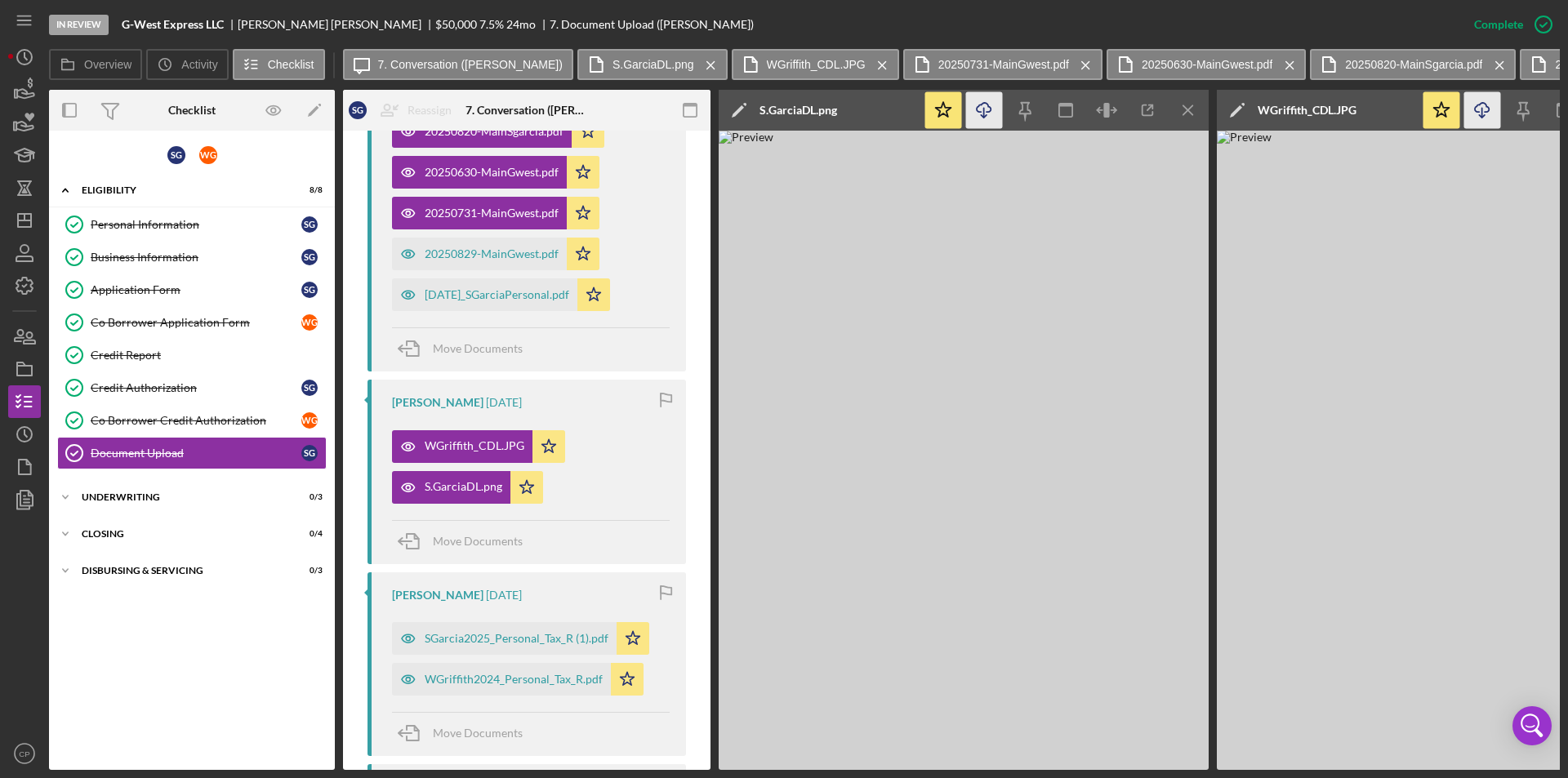
click at [980, 110] on icon "Icon/Download" at bounding box center [985, 111] width 37 height 37
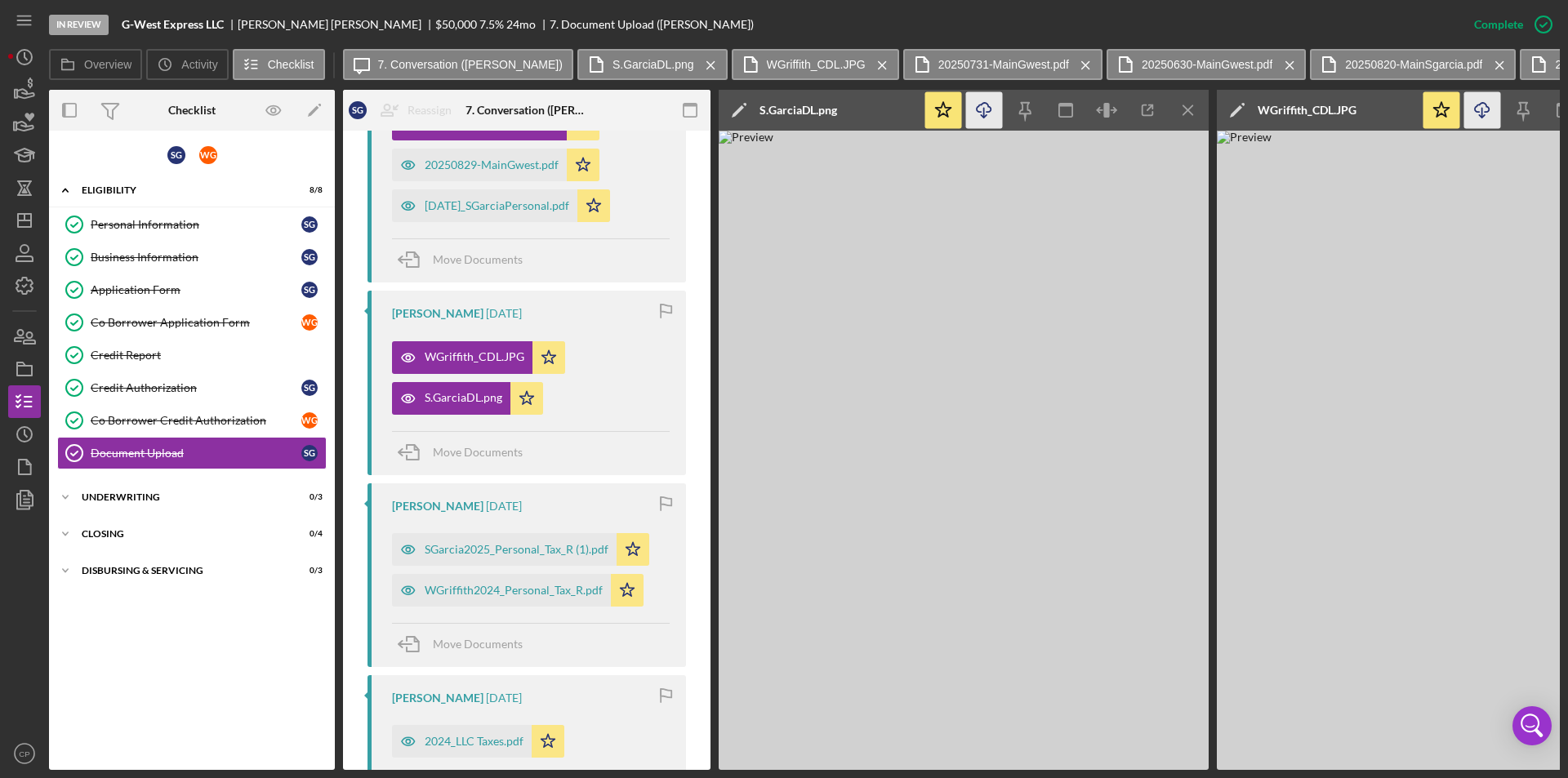
scroll to position [1606, 0]
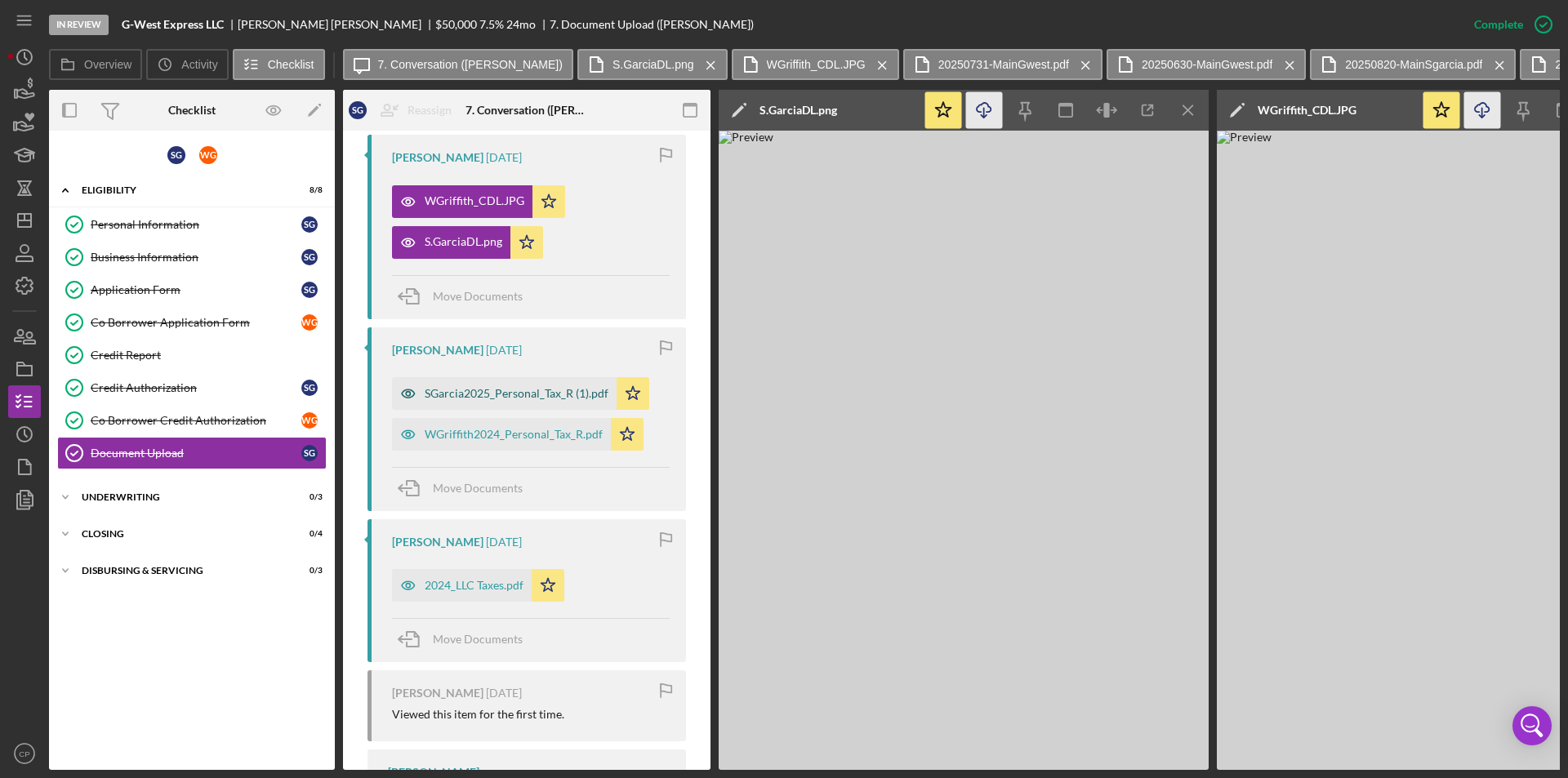
click at [495, 400] on div "SGarcia2025_Personal_Tax_R (1).pdf" at bounding box center [516, 393] width 184 height 13
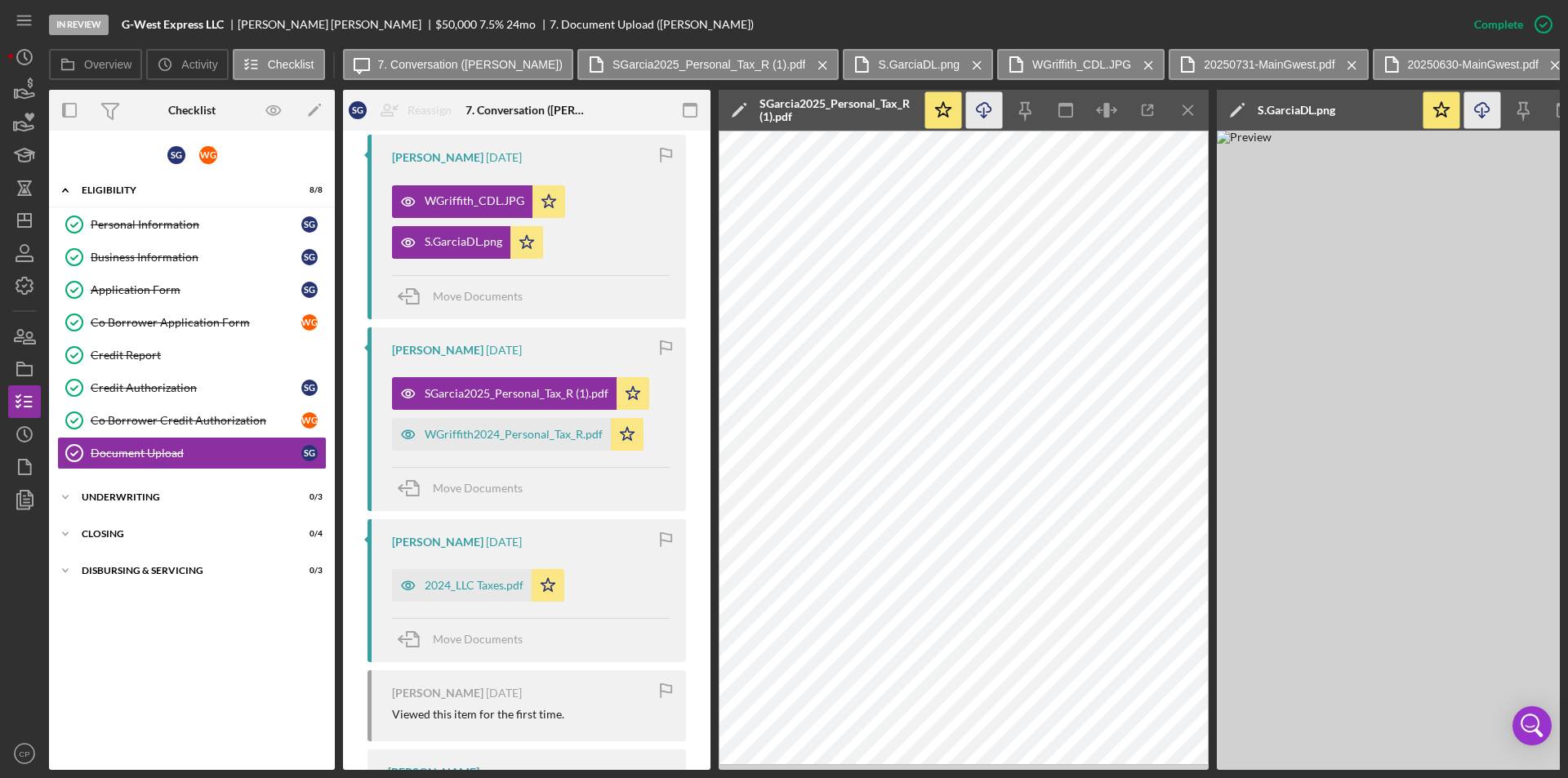
click at [986, 112] on icon "Icon/Download" at bounding box center [985, 111] width 37 height 37
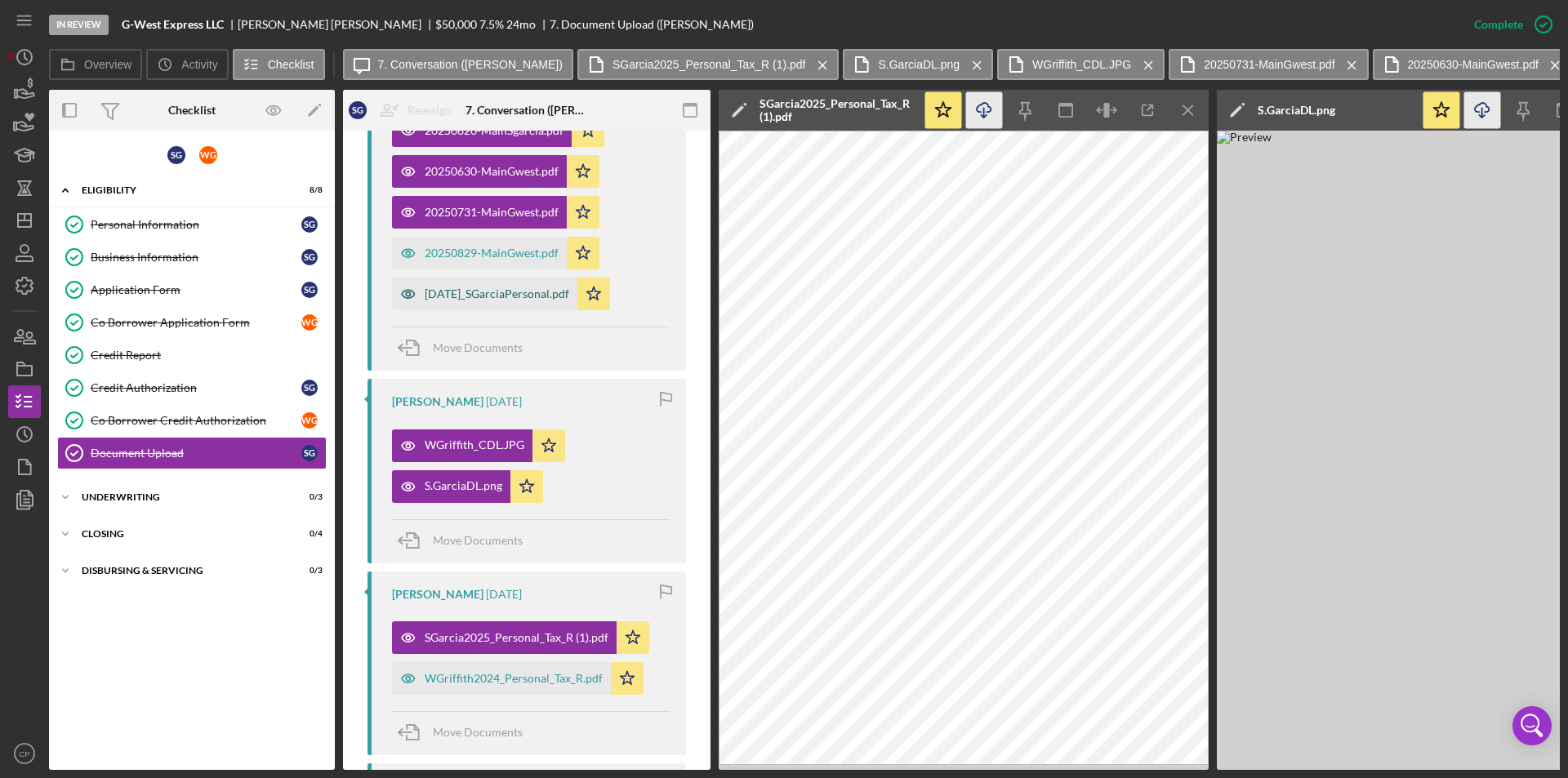
scroll to position [1361, 0]
click at [471, 258] on div "20250829-MainGwest.pdf" at bounding box center [479, 254] width 175 height 32
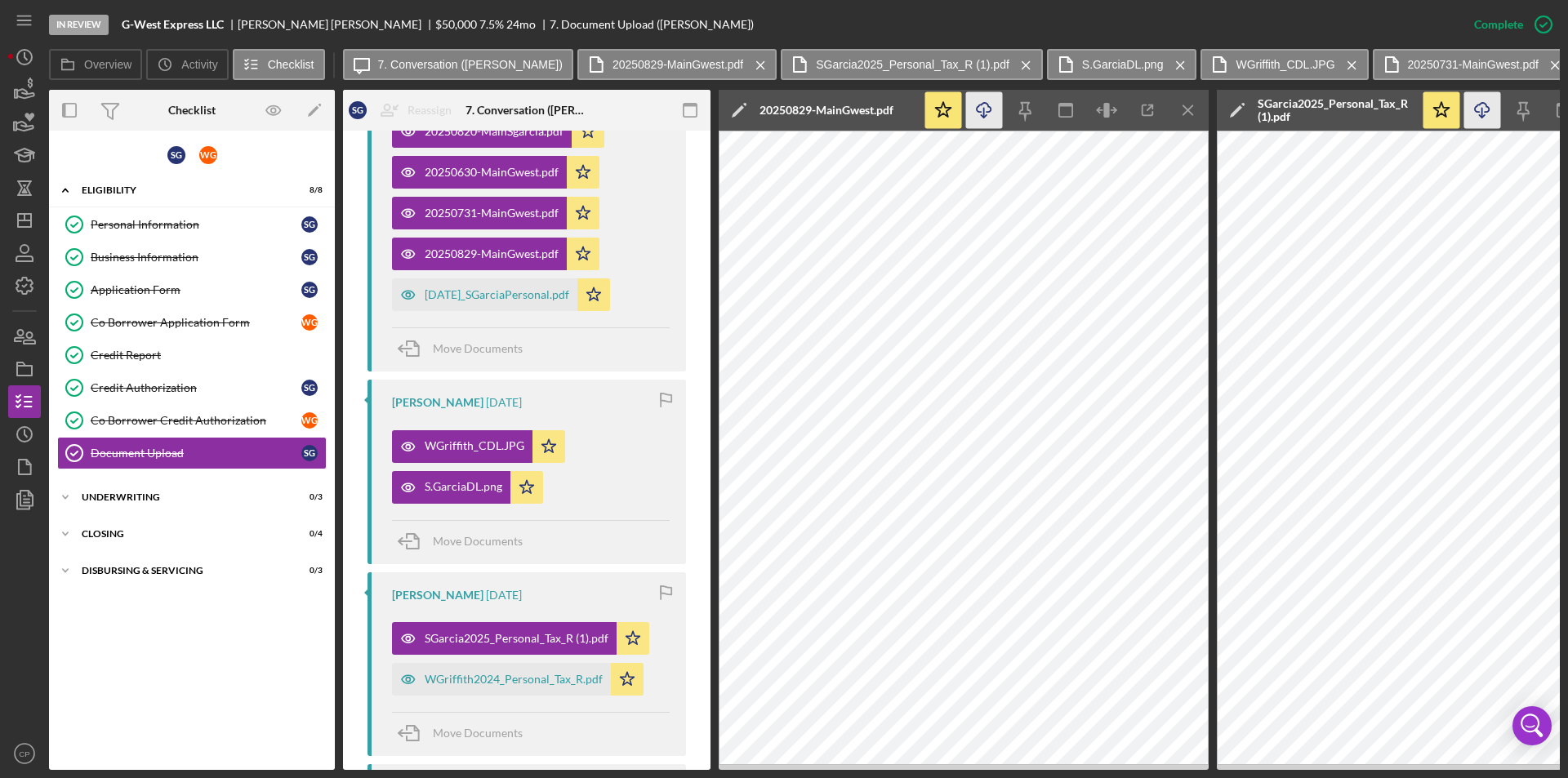
click at [986, 110] on icon "Icon/Download" at bounding box center [985, 111] width 37 height 37
drag, startPoint x: 452, startPoint y: 317, endPoint x: 469, endPoint y: 314, distance: 17.3
click at [452, 301] on div "[DATE]_SGarciaPersonal.pdf" at bounding box center [496, 294] width 145 height 13
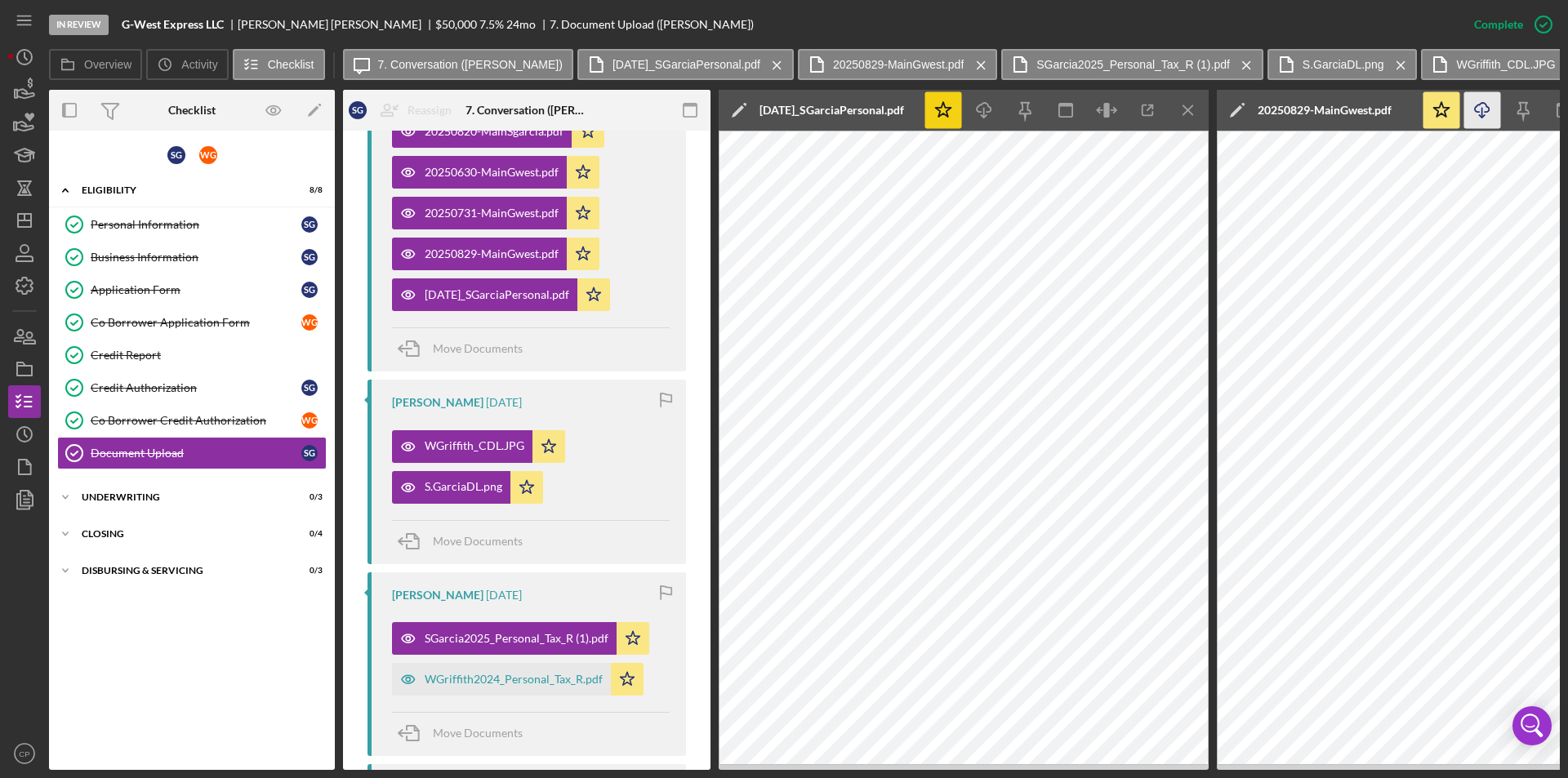
drag, startPoint x: 981, startPoint y: 107, endPoint x: 954, endPoint y: 126, distance: 33.0
click at [982, 107] on icon "Icon/Download" at bounding box center [985, 111] width 37 height 37
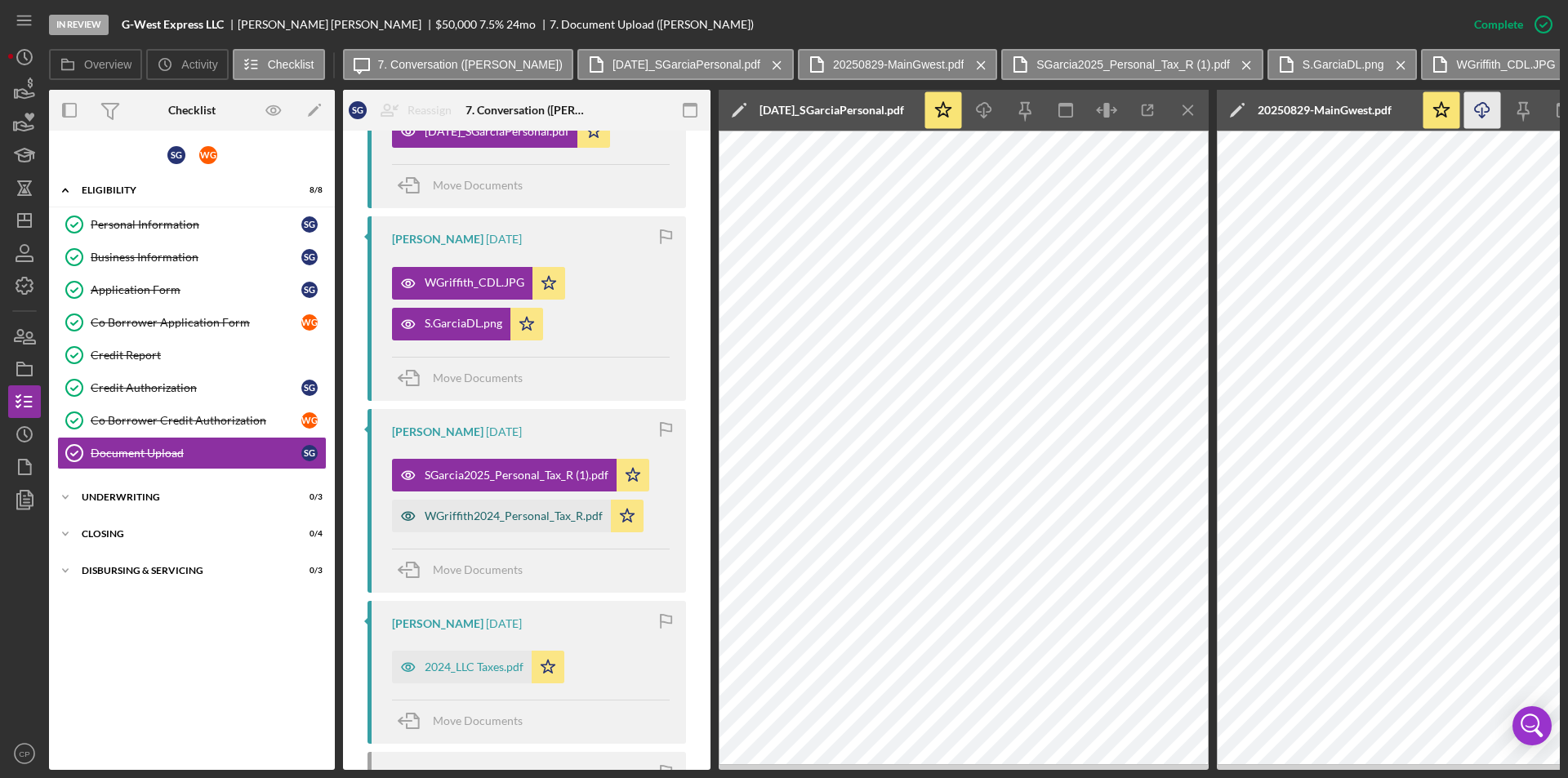
drag, startPoint x: 466, startPoint y: 527, endPoint x: 480, endPoint y: 527, distance: 14.0
click at [466, 527] on div "WGriffith2024_Personal_Tax_R.pdf" at bounding box center [501, 515] width 219 height 32
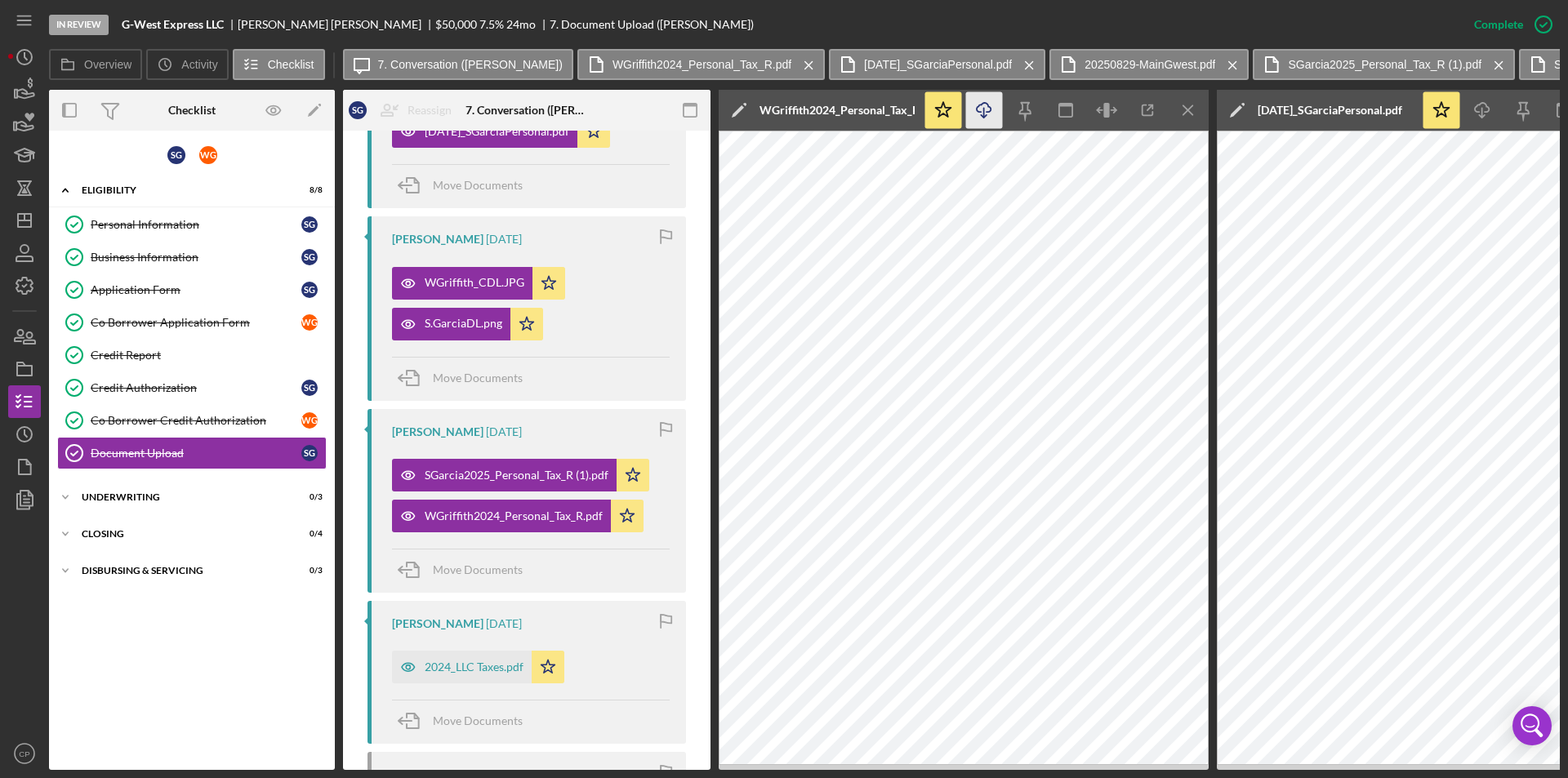
click at [986, 113] on icon "Icon/Download" at bounding box center [985, 111] width 37 height 37
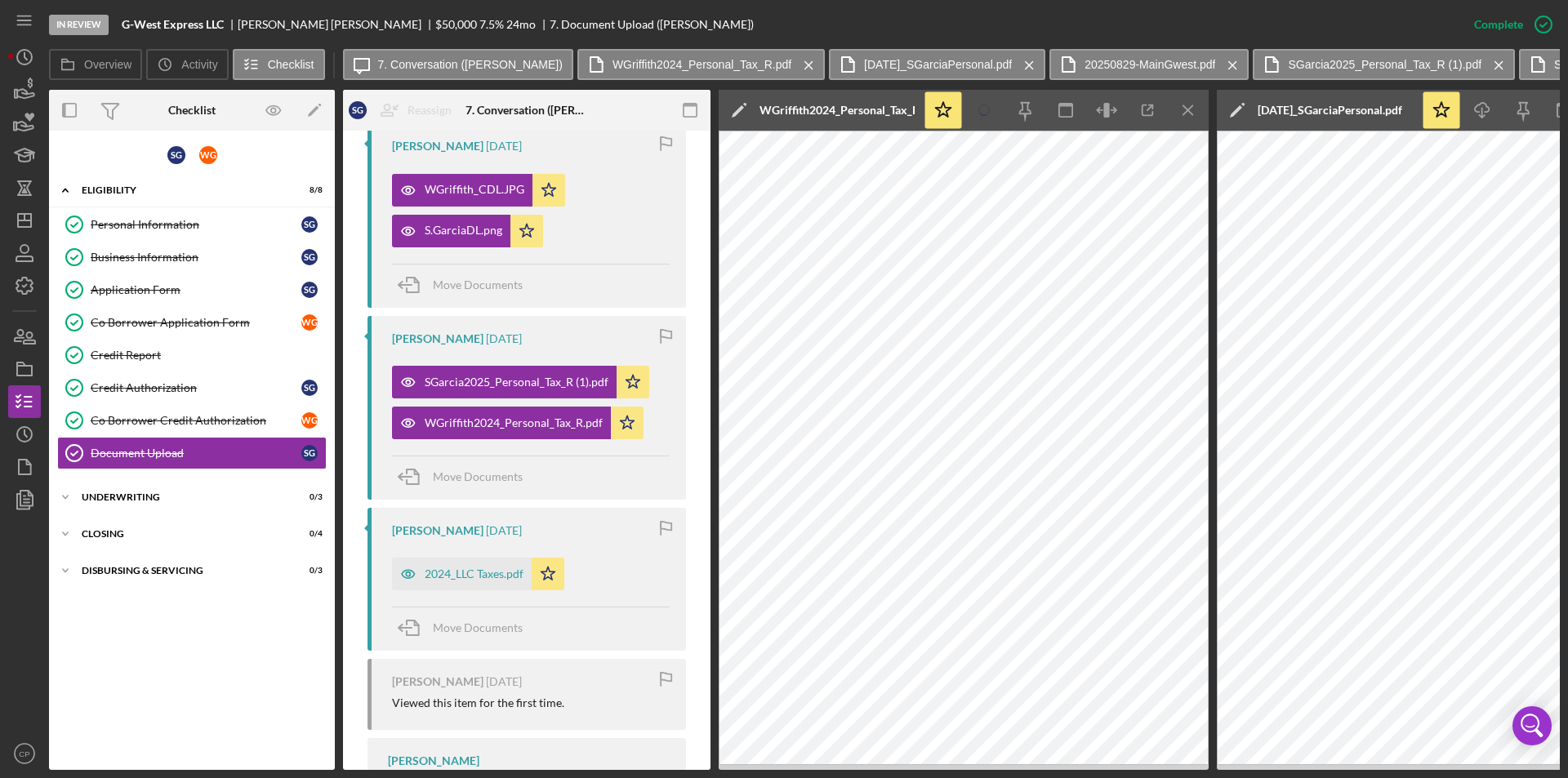
scroll to position [1932, 0]
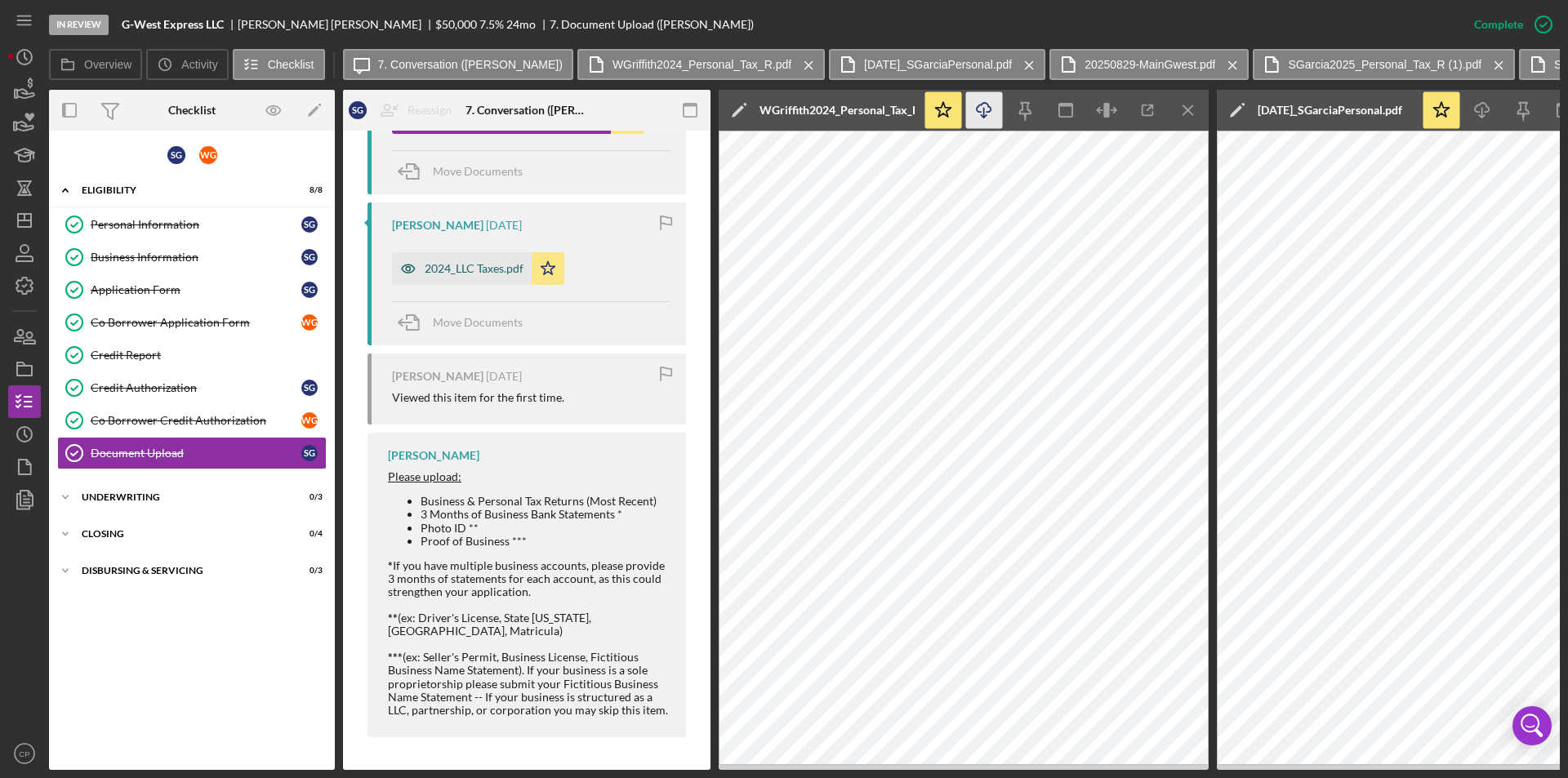
click at [459, 275] on div "2024_LLC Taxes.pdf" at bounding box center [473, 268] width 98 height 13
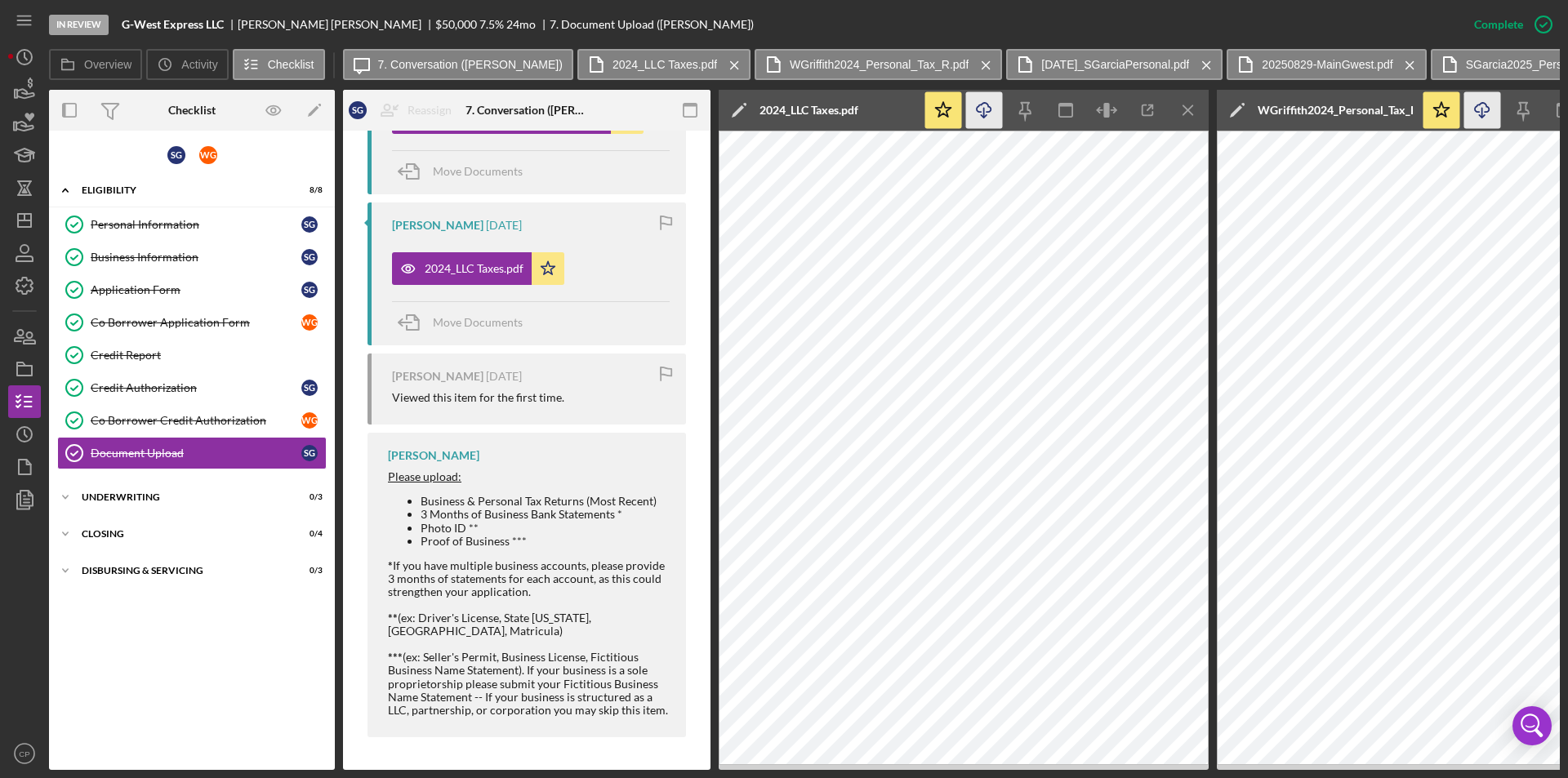
click at [971, 123] on icon "Icon/Download" at bounding box center [985, 111] width 37 height 37
drag, startPoint x: 117, startPoint y: 29, endPoint x: 228, endPoint y: 29, distance: 111.0
click at [228, 29] on div "In Review G-West Express LLC [PERSON_NAME] $50,000 $50,000 7.5 % 24 mo 7. Docum…" at bounding box center [754, 25] width 1409 height 49
click at [138, 284] on div "Application Form" at bounding box center [196, 290] width 211 height 13
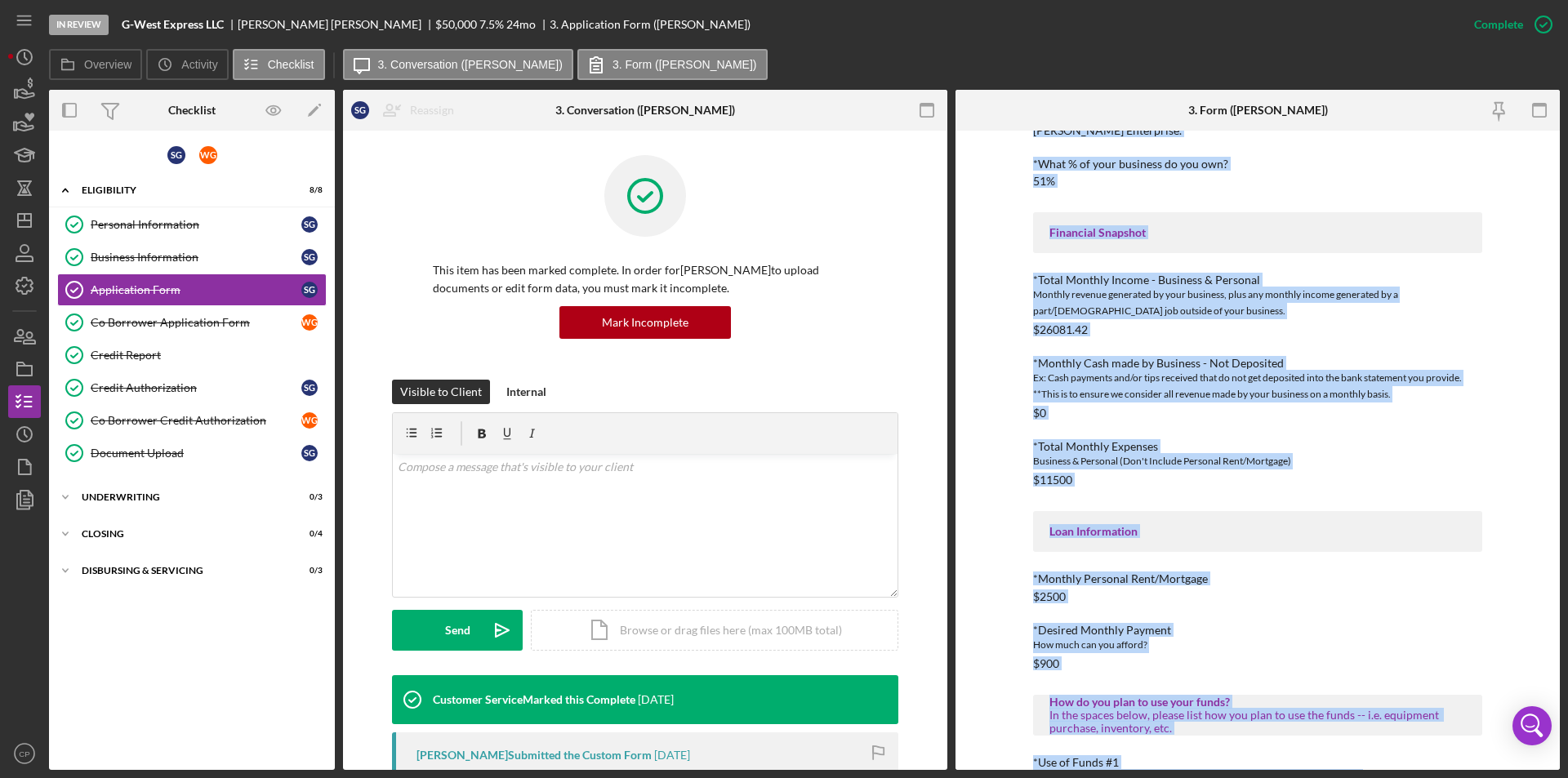
scroll to position [526, 0]
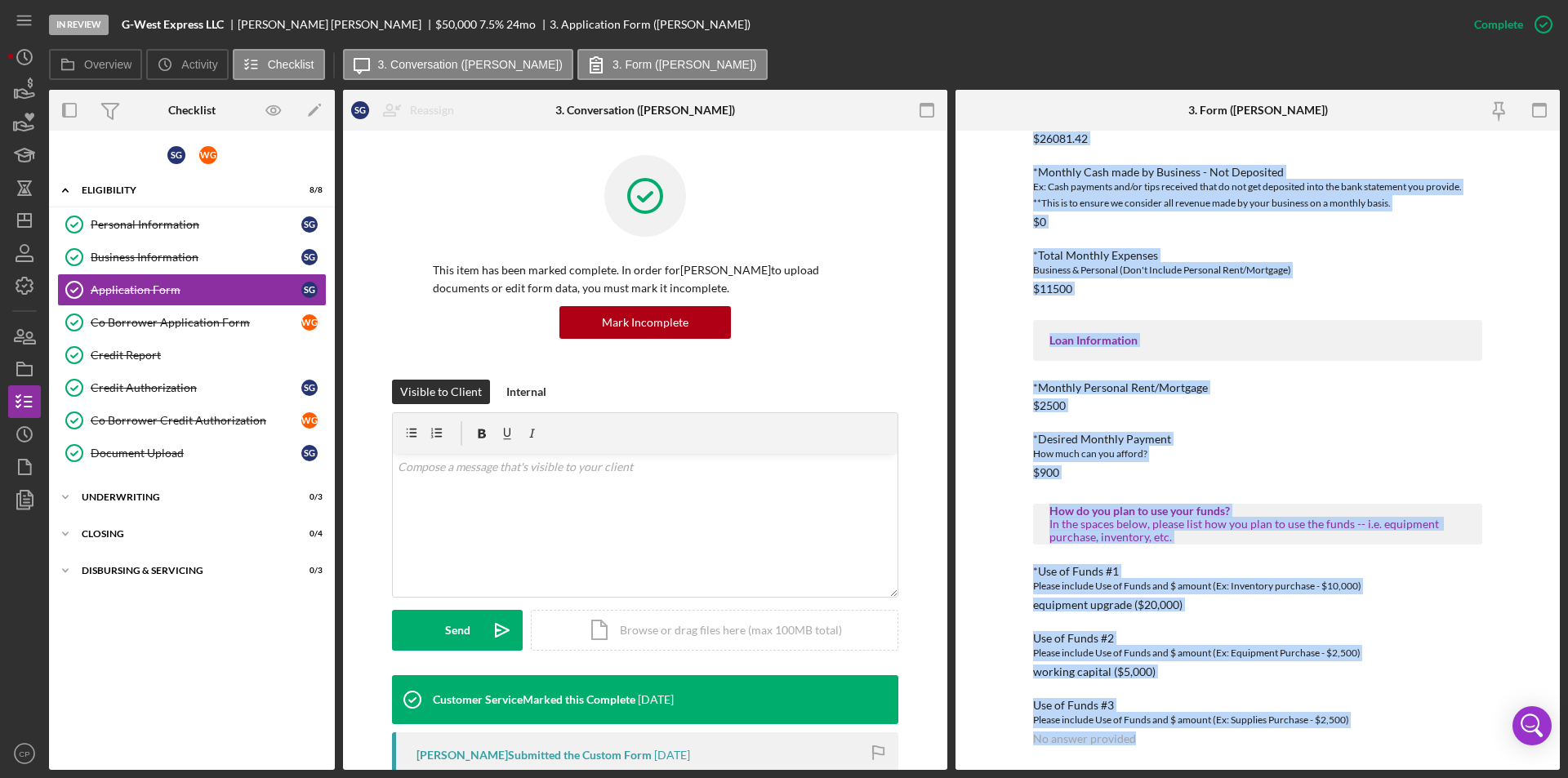
drag, startPoint x: 1019, startPoint y: 203, endPoint x: 1861, endPoint y: 810, distance: 1038.0
click at [1567, 749] on html "In Review G-West Express LLC [PERSON_NAME] $50,000 $50,000 7.5 % 24 mo 3. Appli…" at bounding box center [784, 389] width 1568 height 778
copy div "*Applicant Personal Phone Number [PHONE_NUMBER] *How did you hear about us? Nam…"
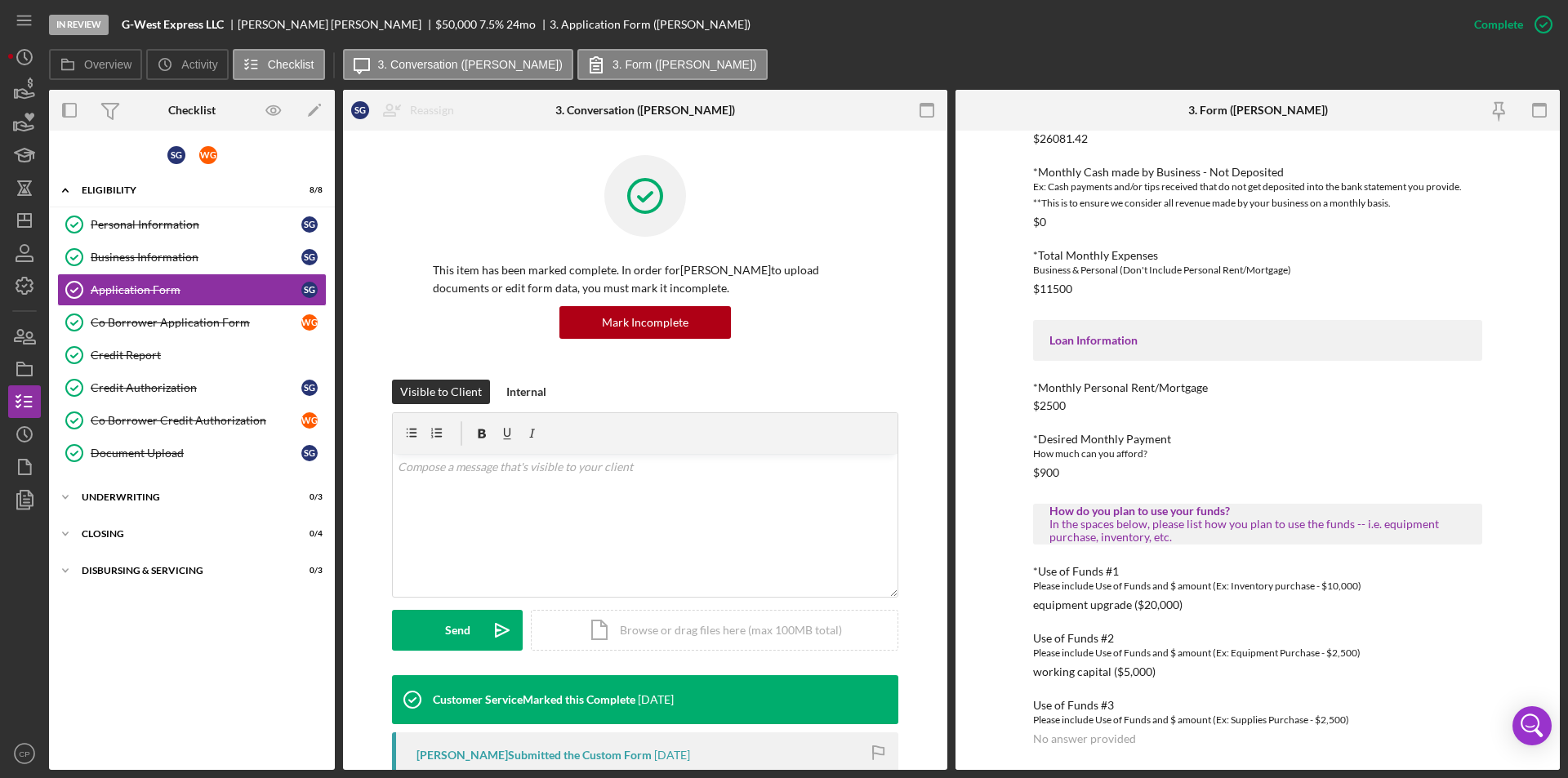
click at [669, 749] on div "In Review G-West Express LLC [PERSON_NAME] $50,000 $50,000 7.5 % 24 mo 3. Appli…" at bounding box center [784, 389] width 1568 height 778
click at [28, 218] on icon "Icon/Dashboard" at bounding box center [25, 220] width 40 height 40
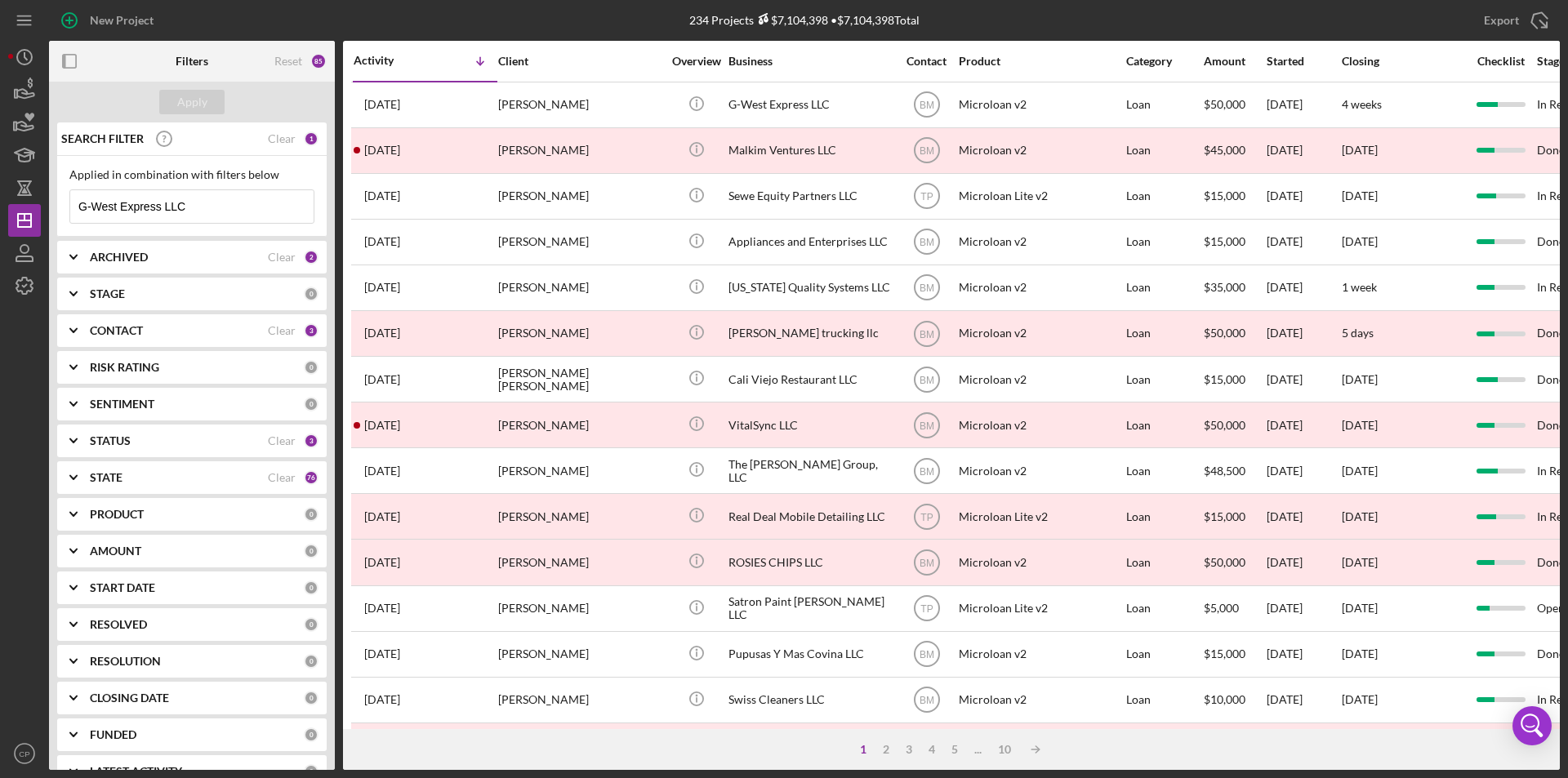
drag, startPoint x: 214, startPoint y: 206, endPoint x: 60, endPoint y: 210, distance: 154.1
click at [68, 206] on div "Applied in combination with filters below G-West Express LLC Icon/Menu Close" at bounding box center [191, 197] width 270 height 81
paste input "LTLJ Corp"
type input "LTLJ Corp"
click at [193, 96] on div "Apply" at bounding box center [192, 102] width 30 height 25
